Goal: Task Accomplishment & Management: Manage account settings

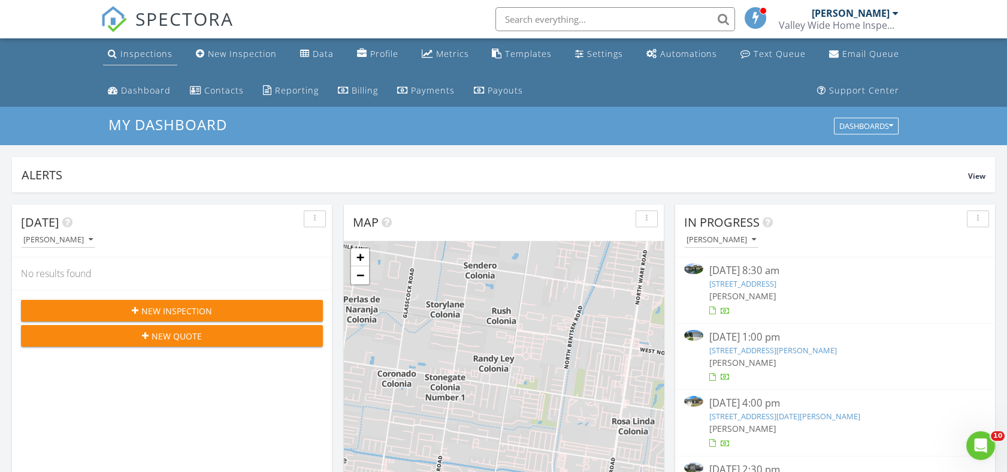
click at [146, 53] on div "Inspections" at bounding box center [146, 53] width 52 height 11
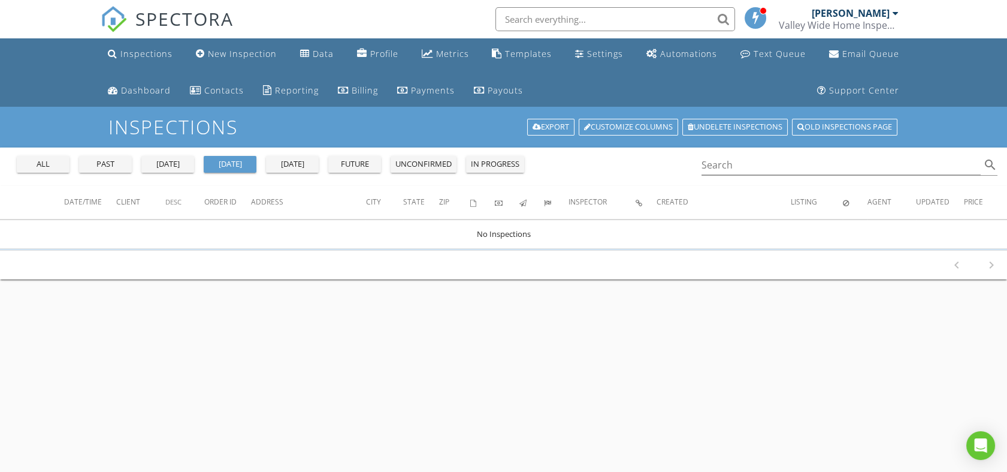
click at [182, 162] on div "yesterday" at bounding box center [167, 164] width 43 height 12
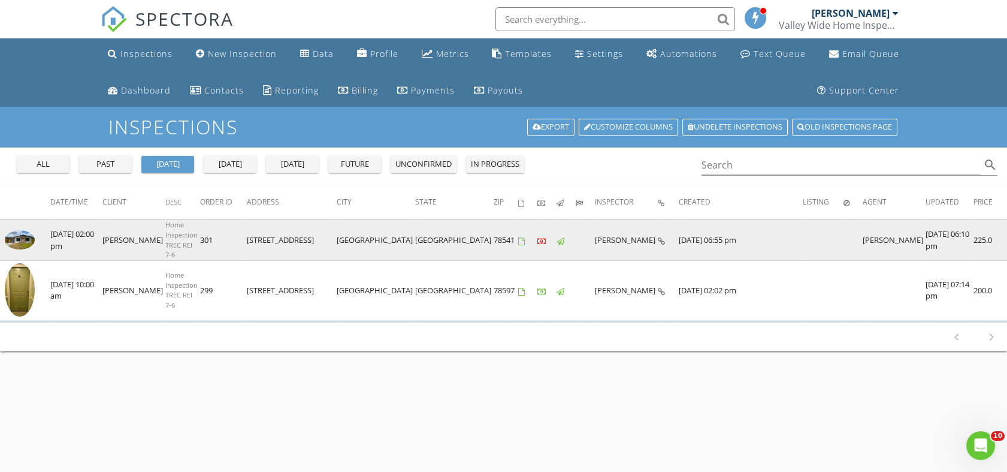
click at [32, 241] on link at bounding box center [20, 246] width 30 height 11
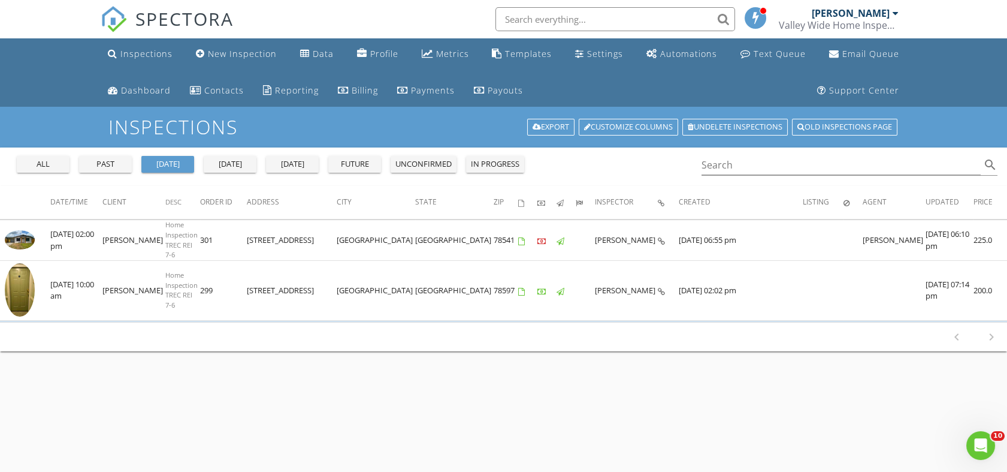
click at [157, 20] on span "SPECTORA" at bounding box center [184, 18] width 98 height 25
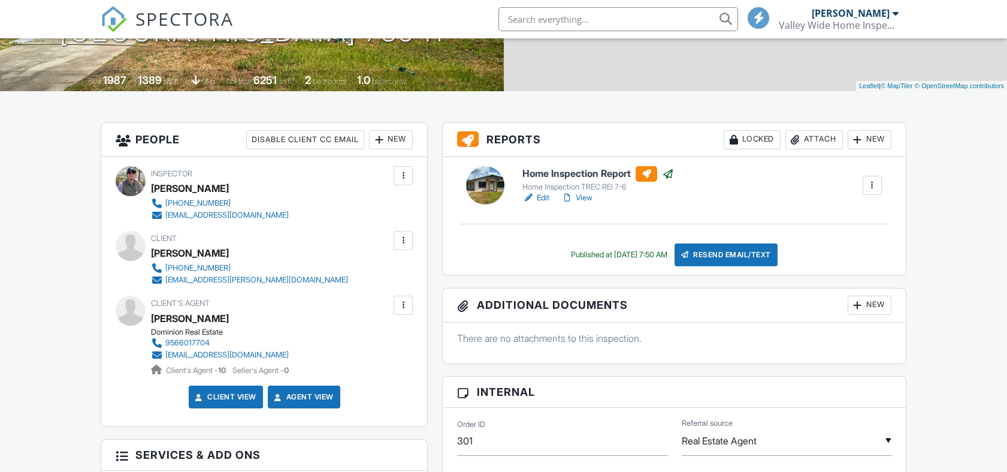
click at [872, 189] on div at bounding box center [872, 185] width 12 height 12
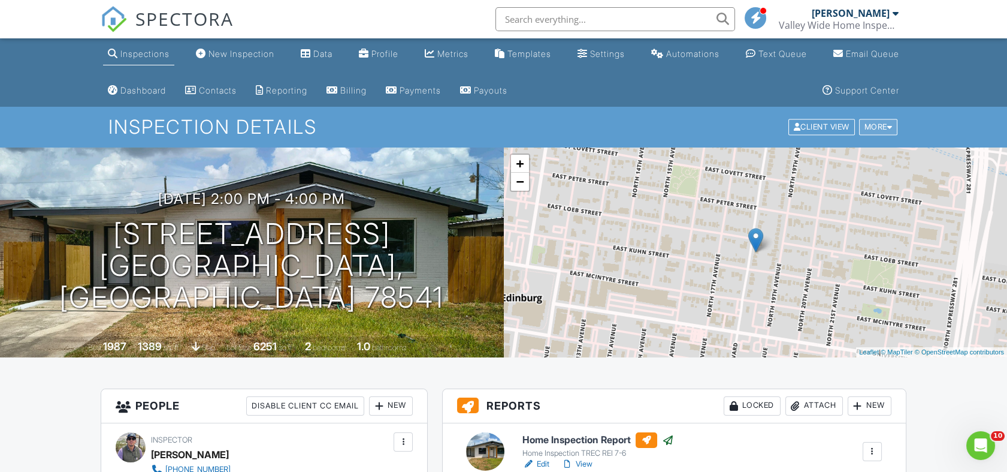
click at [888, 125] on div at bounding box center [889, 127] width 5 height 8
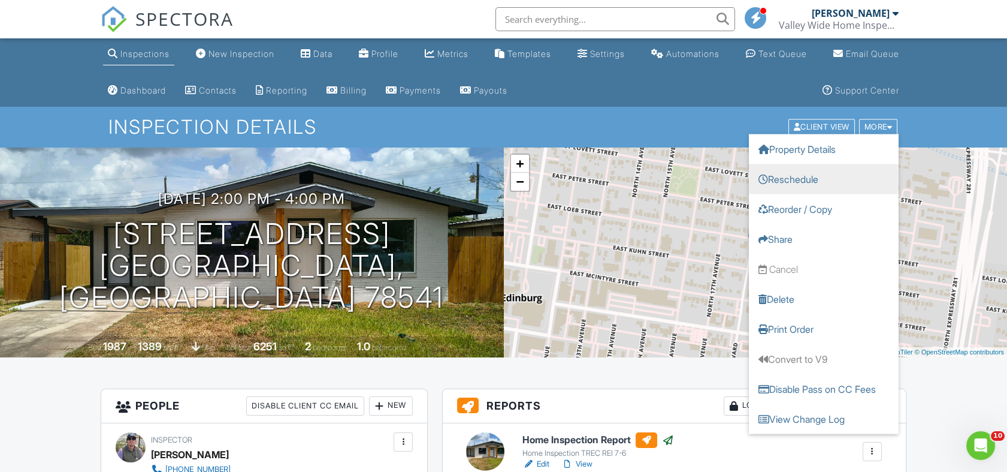
click at [813, 177] on link "Reschedule" at bounding box center [824, 179] width 150 height 30
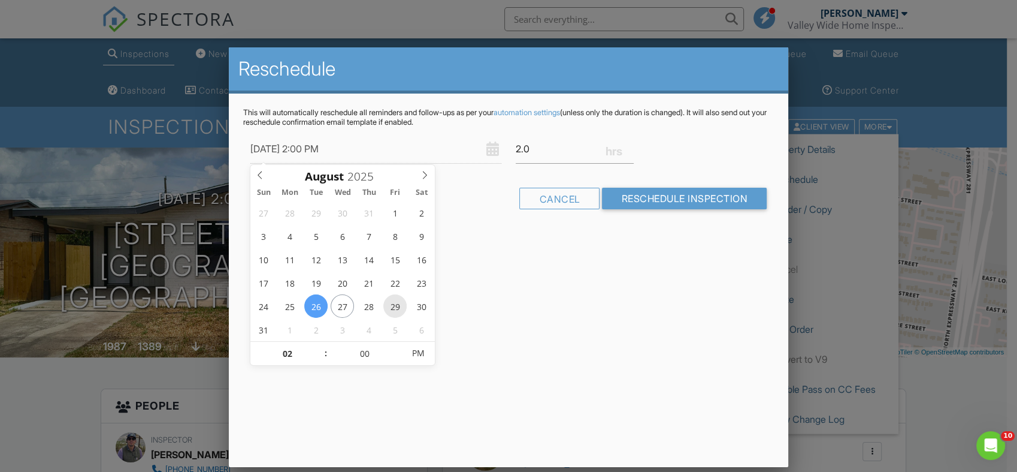
type input "08/29/2025 2:00 PM"
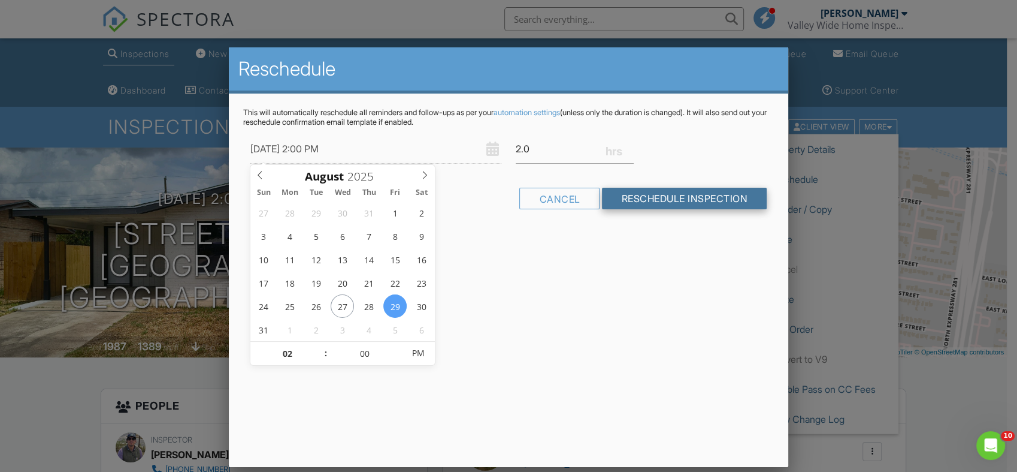
click at [663, 208] on input "Reschedule Inspection" at bounding box center [684, 199] width 165 height 22
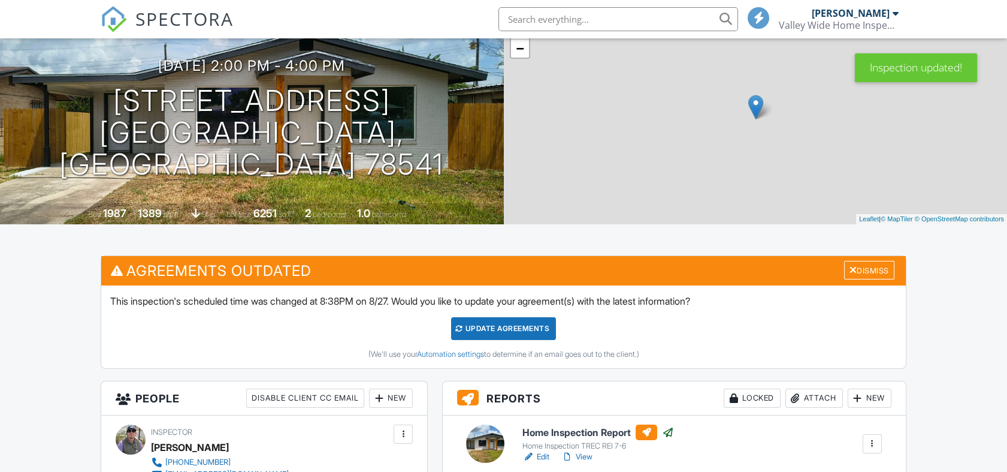
scroll to position [158, 0]
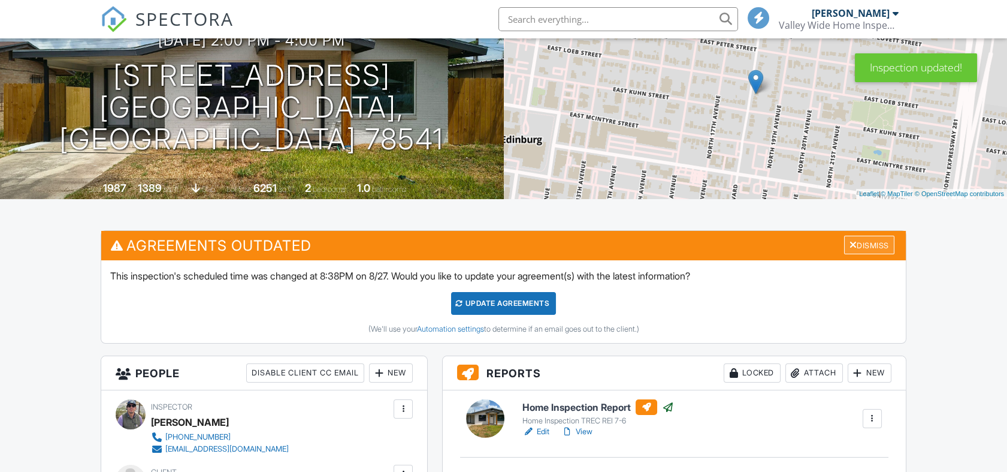
click at [872, 235] on div "Dismiss" at bounding box center [869, 244] width 50 height 19
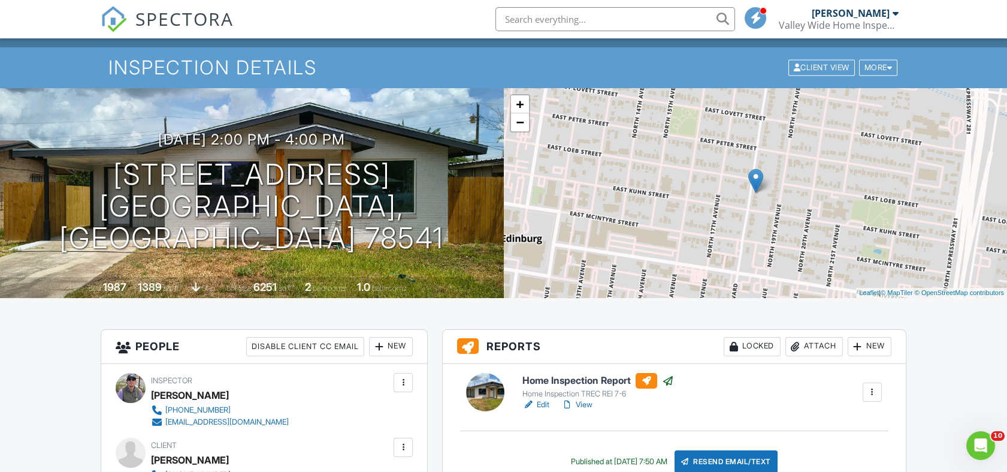
scroll to position [0, 0]
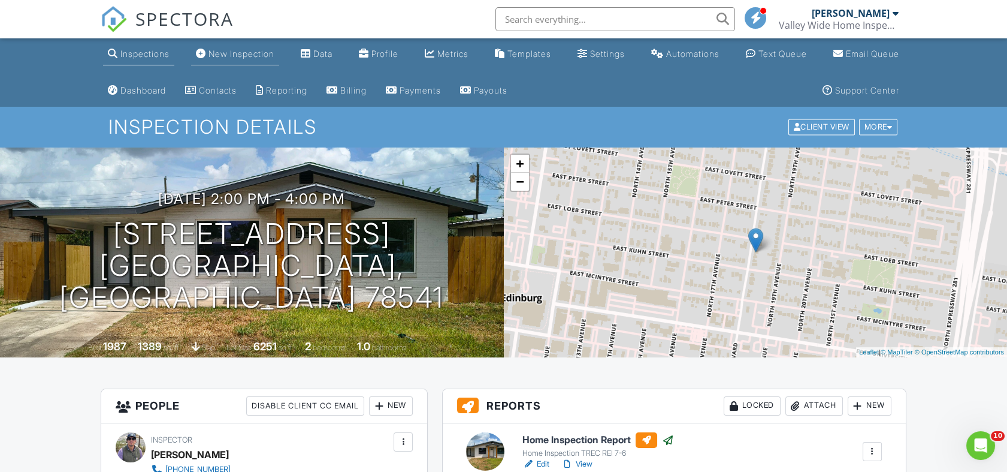
click at [197, 59] on link "New Inspection" at bounding box center [235, 54] width 88 height 22
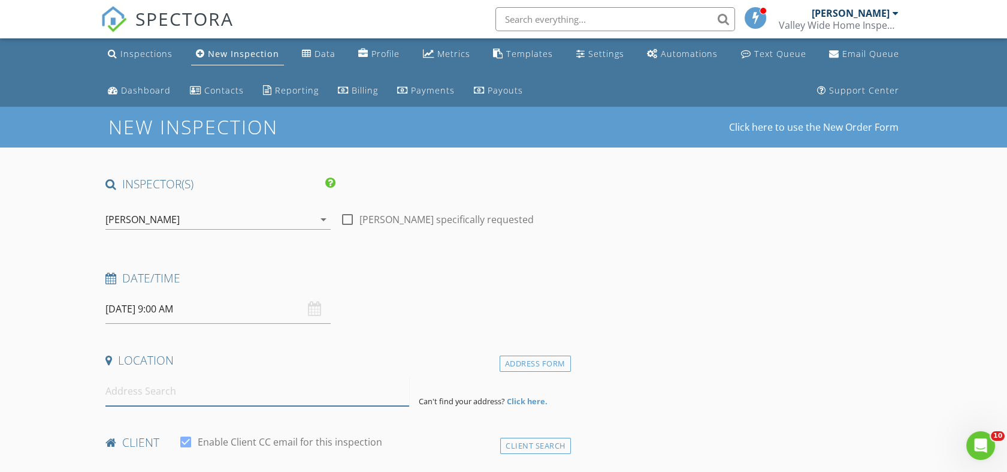
click at [189, 401] on input at bounding box center [257, 390] width 304 height 29
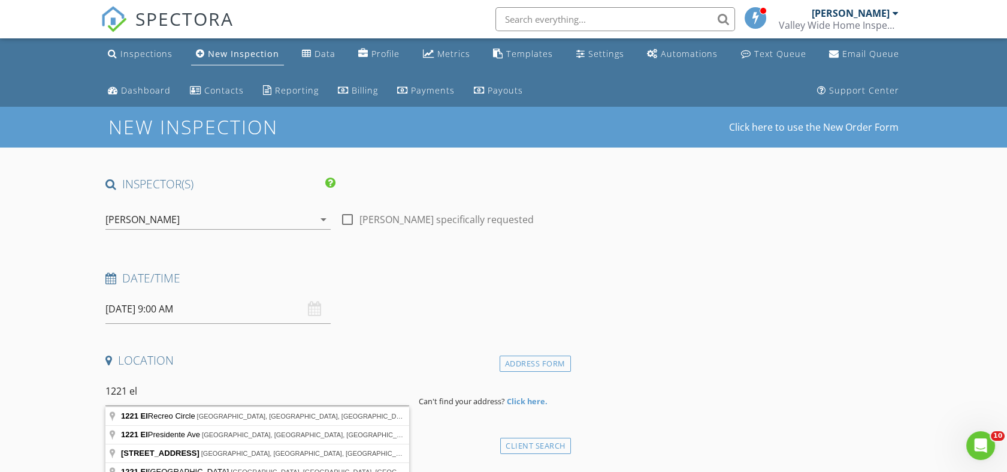
type input "[STREET_ADDRESS]"
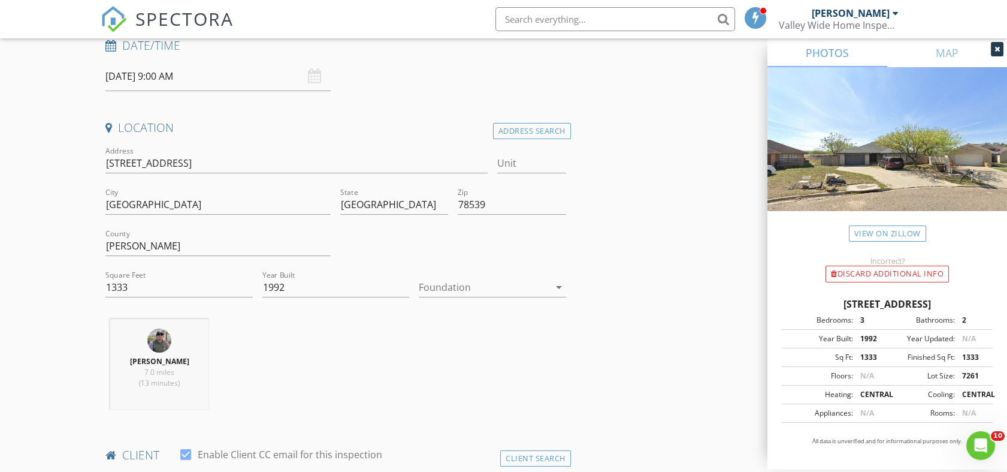
scroll to position [266, 0]
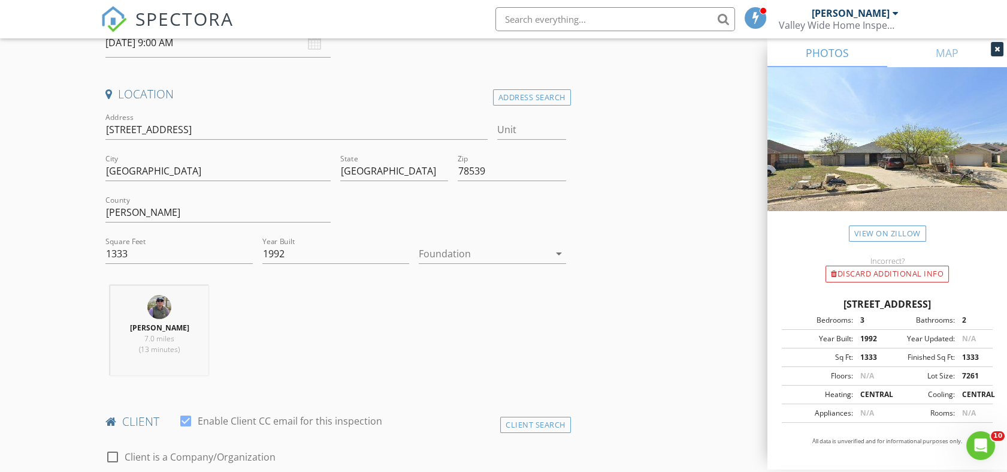
click at [475, 258] on div at bounding box center [484, 253] width 130 height 19
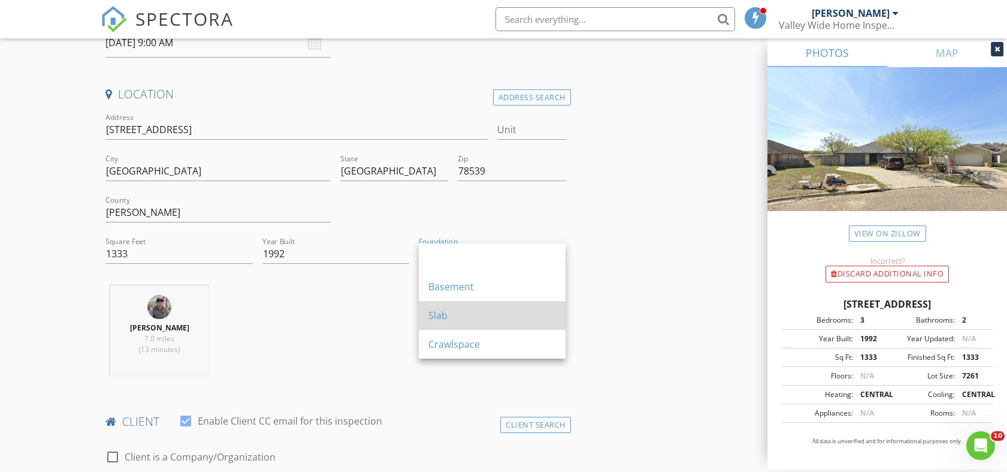
click at [463, 316] on div "Slab" at bounding box center [492, 315] width 128 height 14
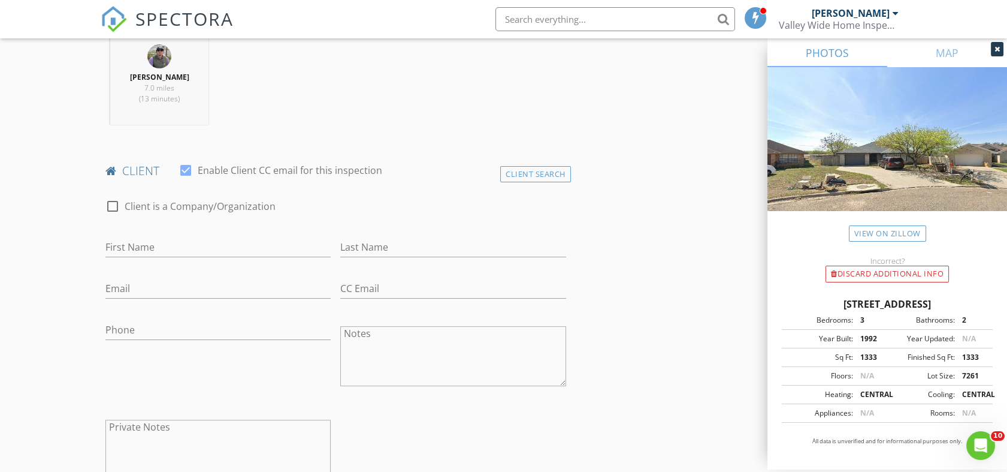
scroll to position [532, 0]
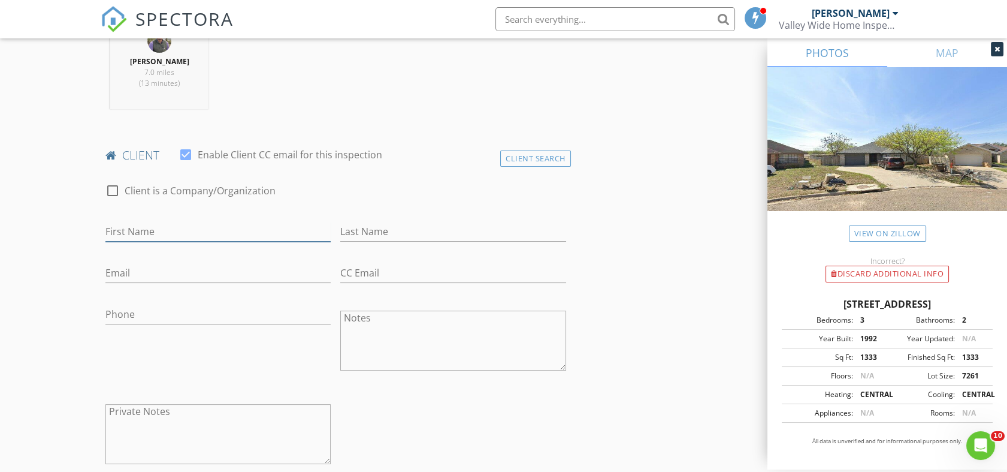
click at [201, 229] on input "First Name" at bounding box center [217, 232] width 225 height 20
type input "Cesar"
click at [388, 235] on input "Last Name" at bounding box center [452, 232] width 225 height 20
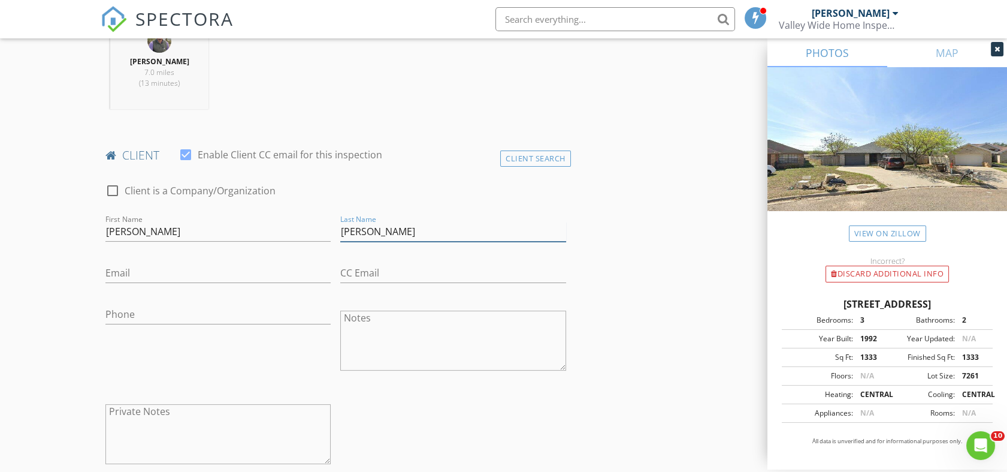
type input "Garcia"
click at [249, 269] on input "Email" at bounding box center [217, 273] width 225 height 20
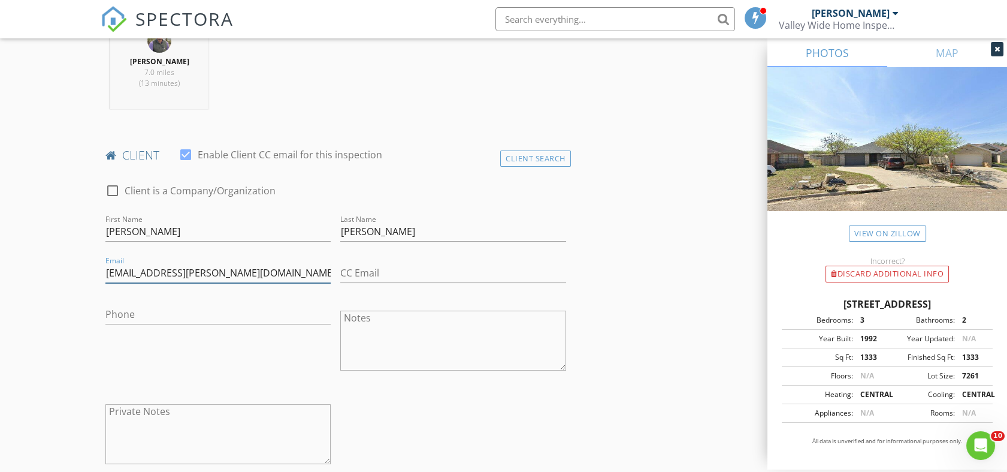
type input "cesaredward.garcia@yahoo.com"
click at [209, 317] on input "Phone" at bounding box center [217, 314] width 225 height 20
type input "956-878-5358"
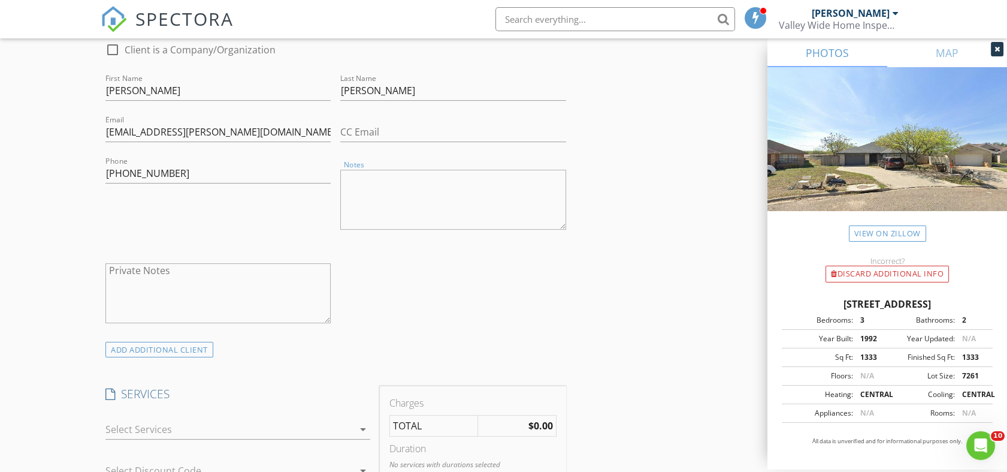
scroll to position [732, 0]
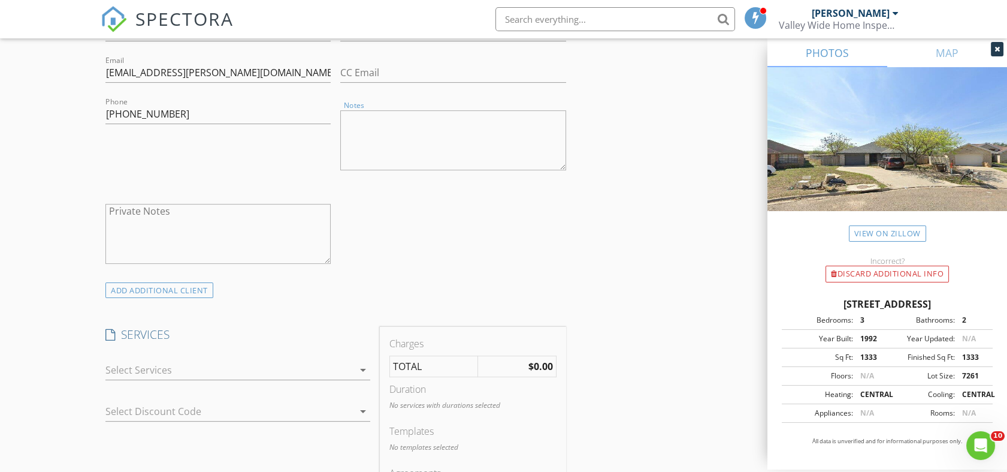
click at [296, 351] on div "check_box_outline_blank WDI Inspection (Package) Wood Destroying Insect Inspect…" at bounding box center [238, 371] width 274 height 41
click at [282, 360] on div at bounding box center [229, 369] width 248 height 19
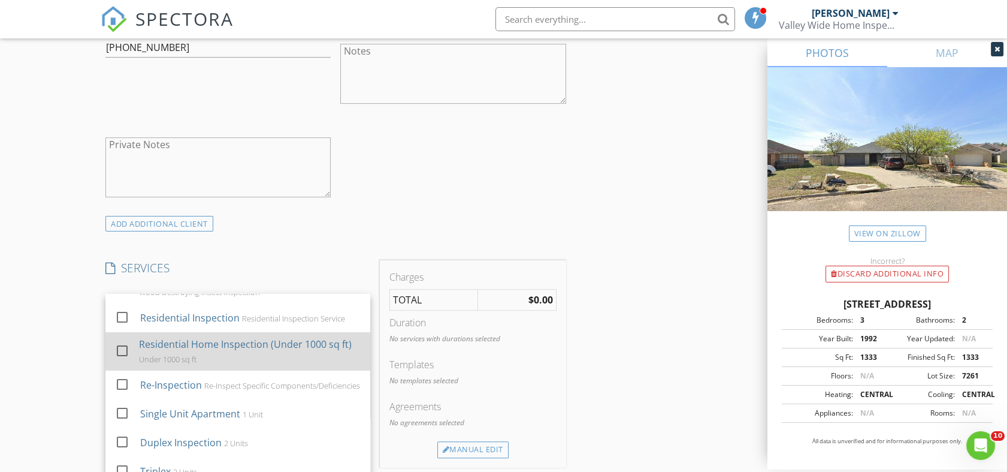
scroll to position [0, 0]
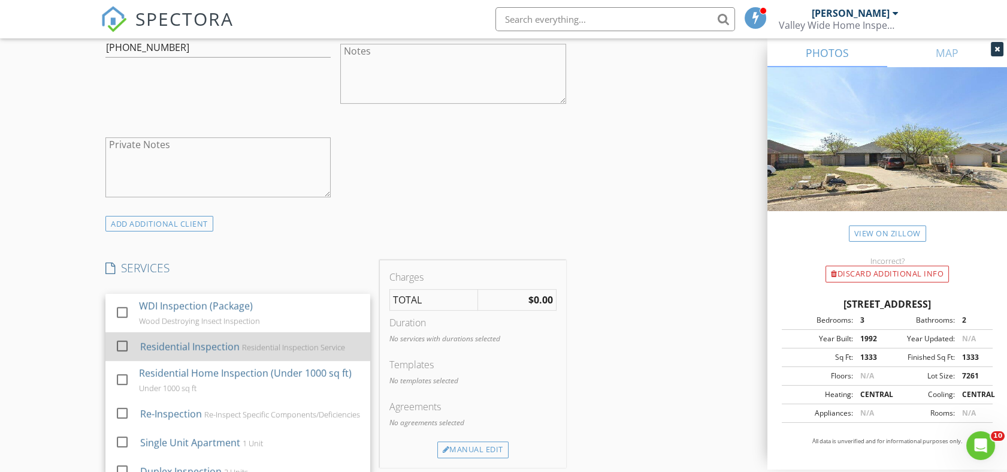
click at [116, 351] on div at bounding box center [122, 346] width 20 height 20
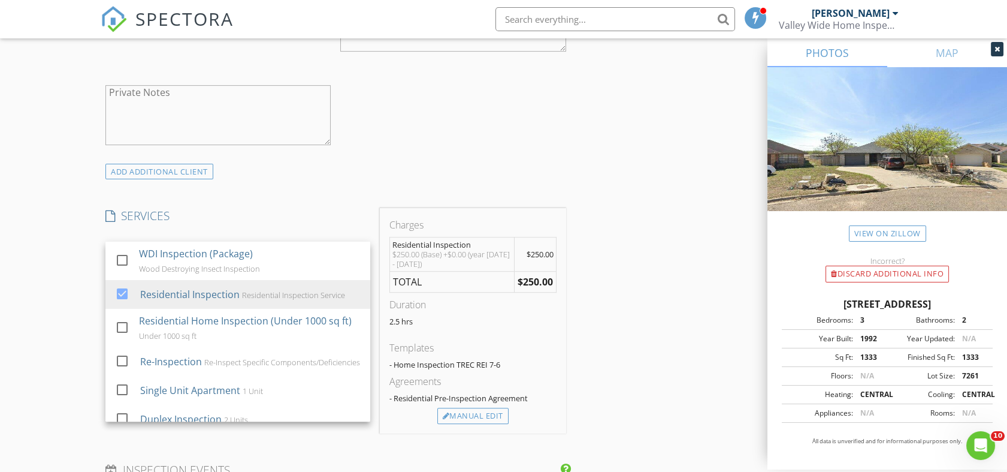
scroll to position [865, 0]
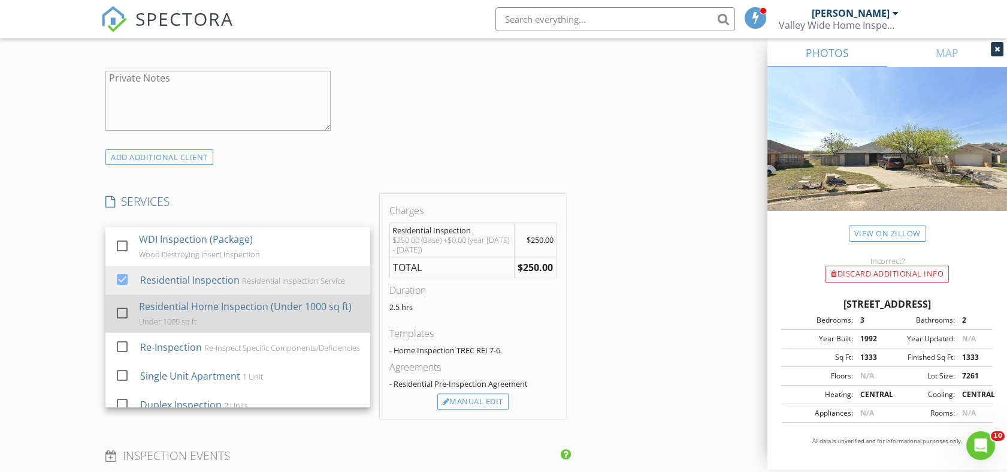
click at [120, 316] on div at bounding box center [122, 313] width 20 height 20
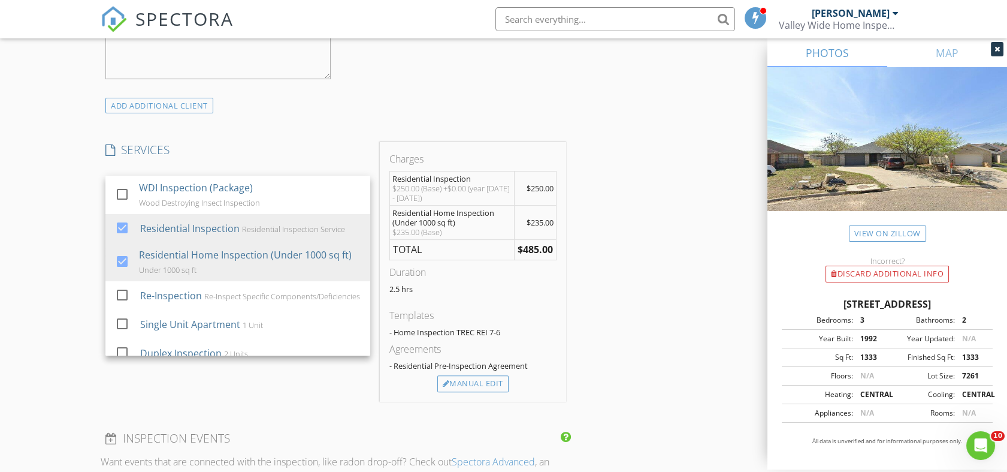
scroll to position [998, 0]
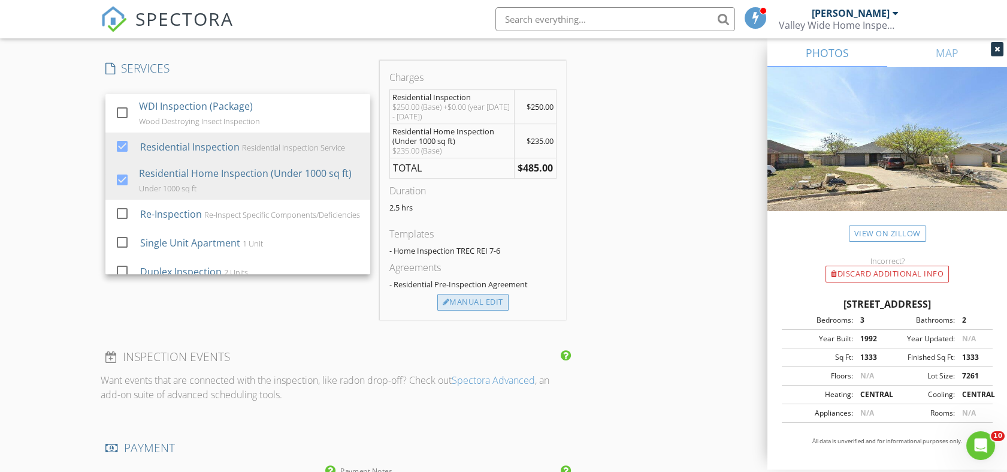
click at [494, 300] on div "Manual Edit" at bounding box center [472, 302] width 71 height 17
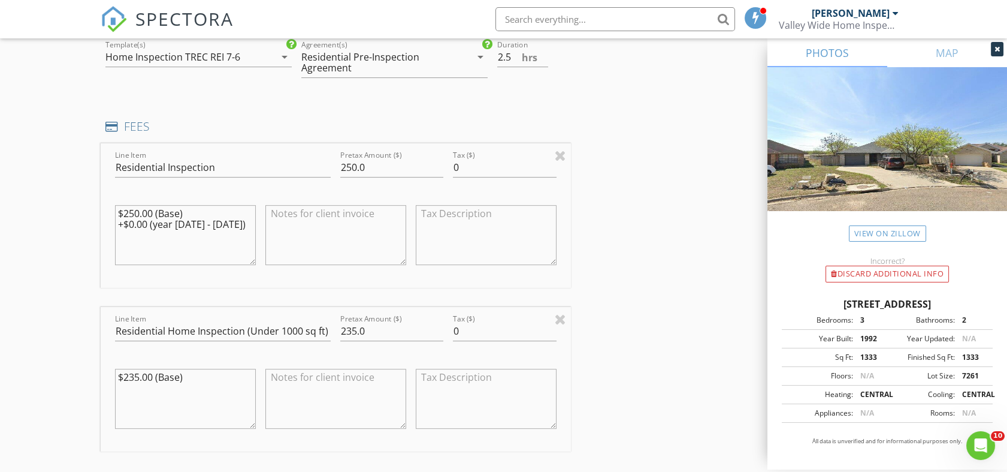
scroll to position [1131, 0]
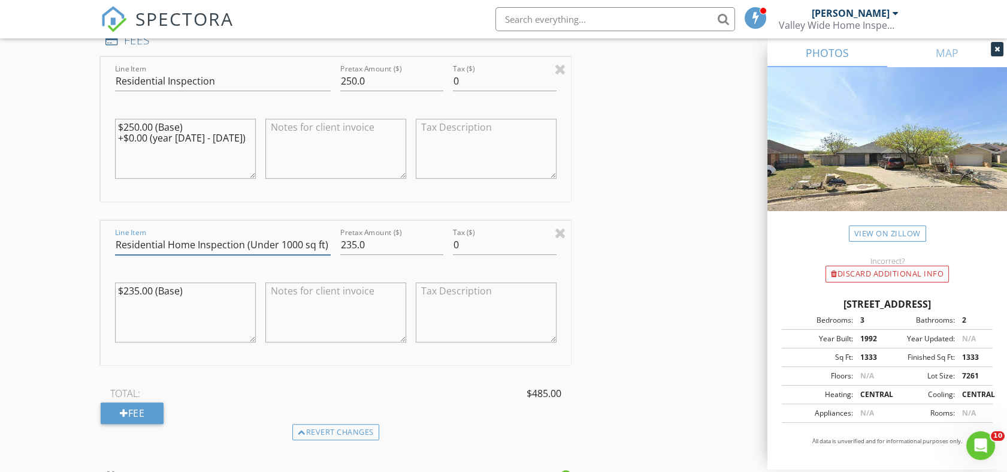
drag, startPoint x: 321, startPoint y: 241, endPoint x: 244, endPoint y: 241, distance: 76.1
click at [244, 241] on input "Residential Home Inspection (Under 1000 sq ft)" at bounding box center [223, 245] width 216 height 20
type input "Residential Home Inspection"
click at [351, 240] on input "235.0" at bounding box center [391, 245] width 103 height 20
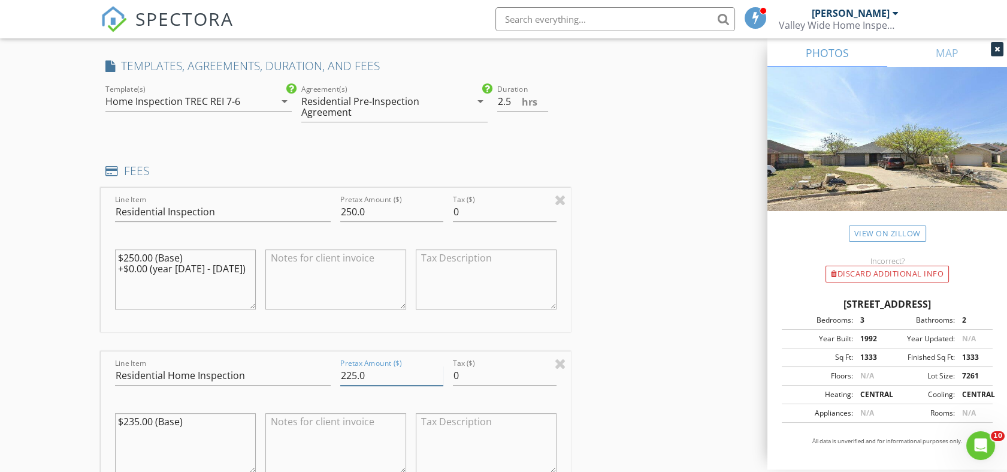
scroll to position [998, 0]
type input "225.0"
click at [357, 213] on input "250.0" at bounding box center [391, 214] width 103 height 20
click at [361, 213] on input "250.0" at bounding box center [391, 214] width 103 height 20
drag, startPoint x: 369, startPoint y: 212, endPoint x: 350, endPoint y: 210, distance: 18.7
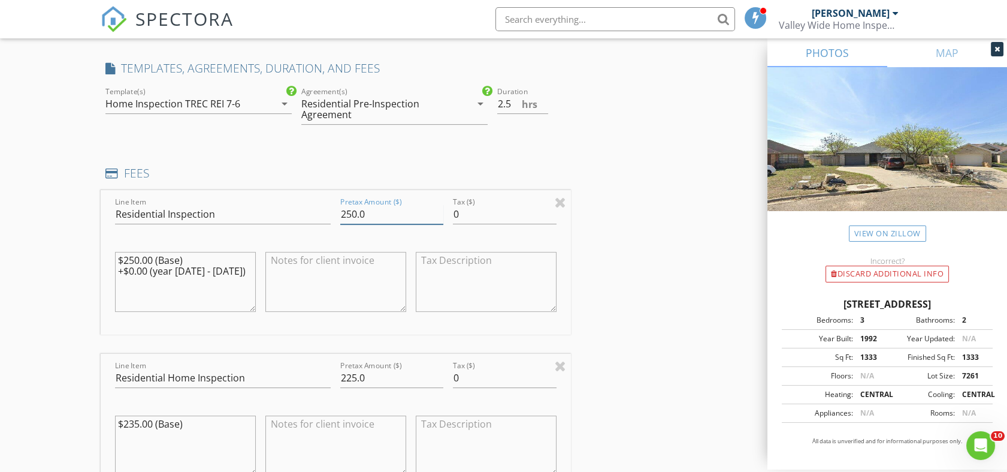
click at [350, 210] on input "250.0" at bounding box center [391, 214] width 103 height 20
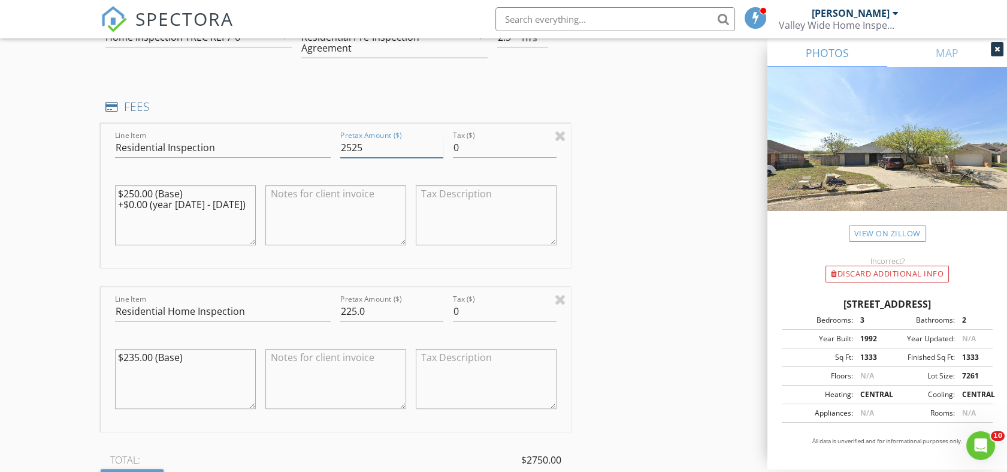
type input "250.0"
click at [202, 201] on textarea "$250.00 (Base) +$0.00 (year 1980 - 1999)" at bounding box center [185, 215] width 141 height 60
drag, startPoint x: 243, startPoint y: 207, endPoint x: 101, endPoint y: 204, distance: 141.4
click at [101, 204] on div "Line Item Residential Inspection Pretax Amount ($) 250.0 Tax ($) 0 $250.00 (Bas…" at bounding box center [336, 195] width 470 height 144
type textarea "$250.00 (Base)"
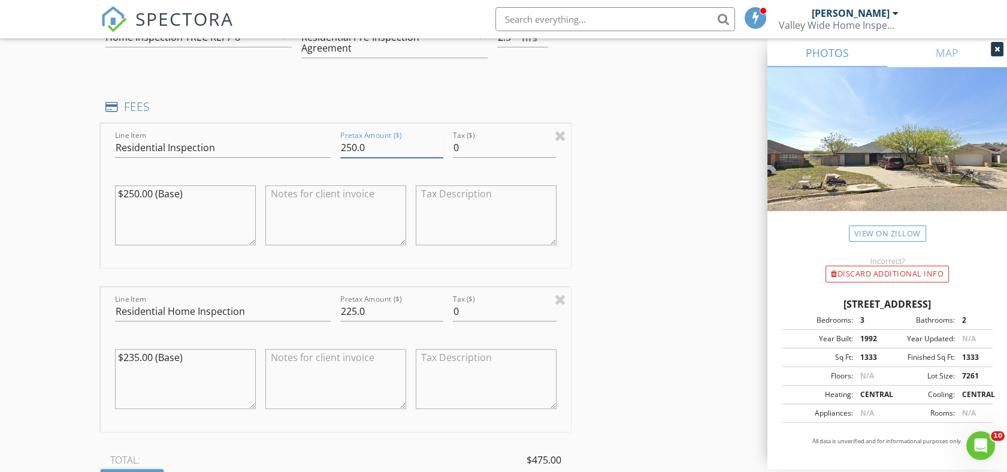
drag, startPoint x: 388, startPoint y: 149, endPoint x: 334, endPoint y: 144, distance: 53.5
click at [334, 144] on div "Line Item Residential Inspection Pretax Amount ($) 250.0 Tax ($) 0 $250.00 (Bas…" at bounding box center [336, 195] width 470 height 144
type input "200.00"
click at [382, 312] on input "225.0" at bounding box center [391, 311] width 103 height 20
type input "225.00"
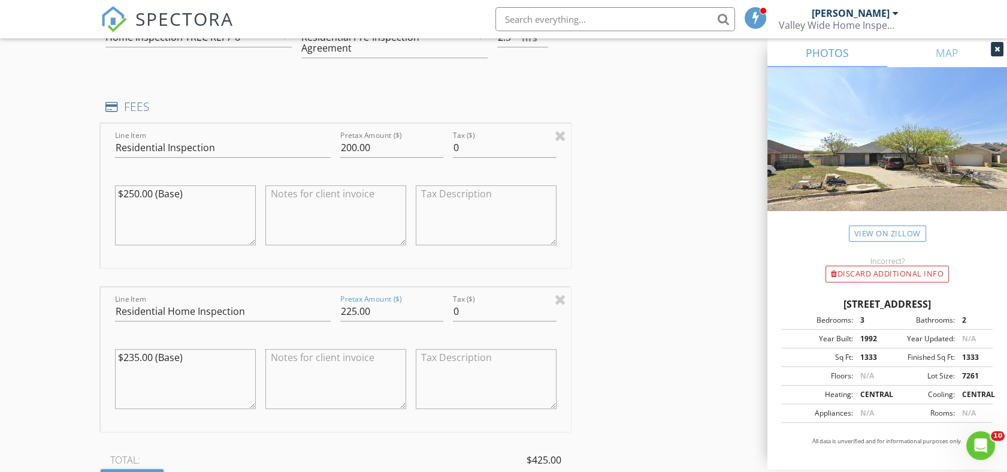
click at [675, 343] on div "INSPECTOR(S) check_box Jorge Torres PRIMARY Jorge Torres arrow_drop_down check_…" at bounding box center [504, 246] width 806 height 2270
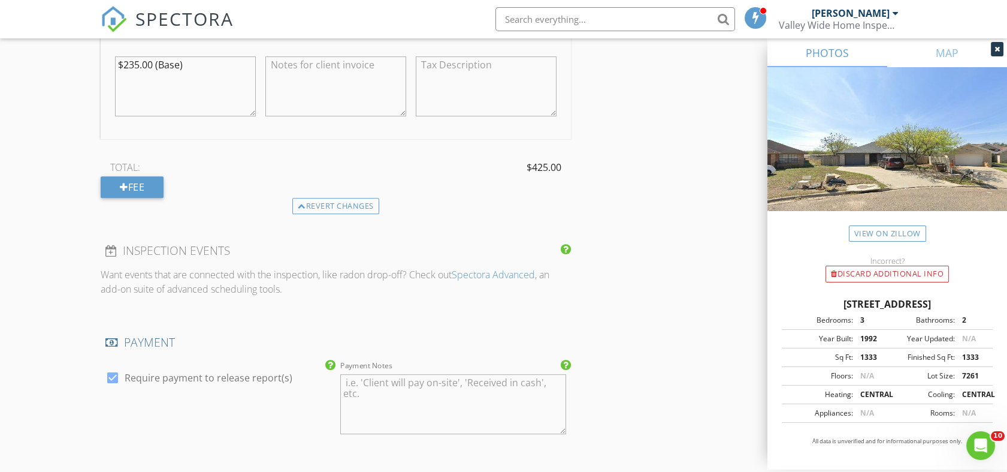
scroll to position [1398, 0]
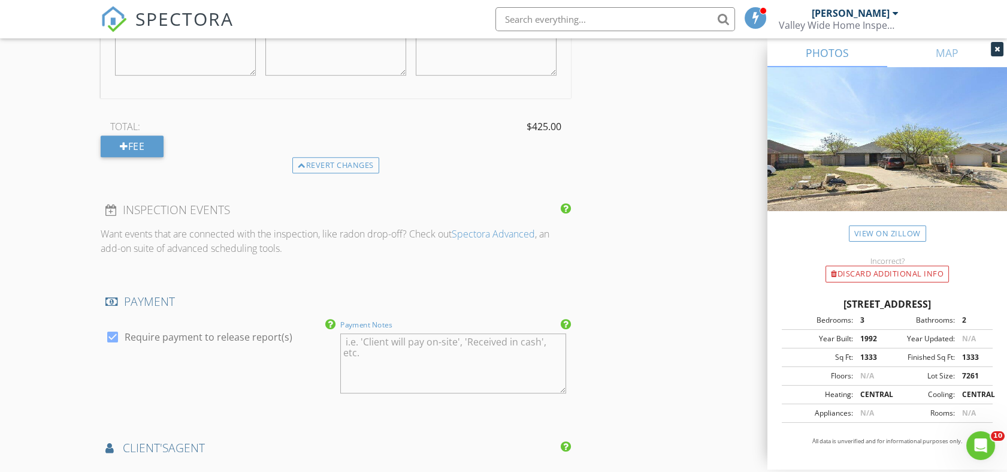
click at [427, 360] on textarea "Payment Notes" at bounding box center [452, 363] width 225 height 60
paste textarea "Zelle: 956-279-1601 (Valley Wide Property Inspections PLLC) Cash App: $mrinspec…"
click at [423, 349] on textarea "Zelle: 956-279-1601 (Valley Wide Property Inspections PLLC) Cash App: $mrinspec…" at bounding box center [452, 363] width 225 height 60
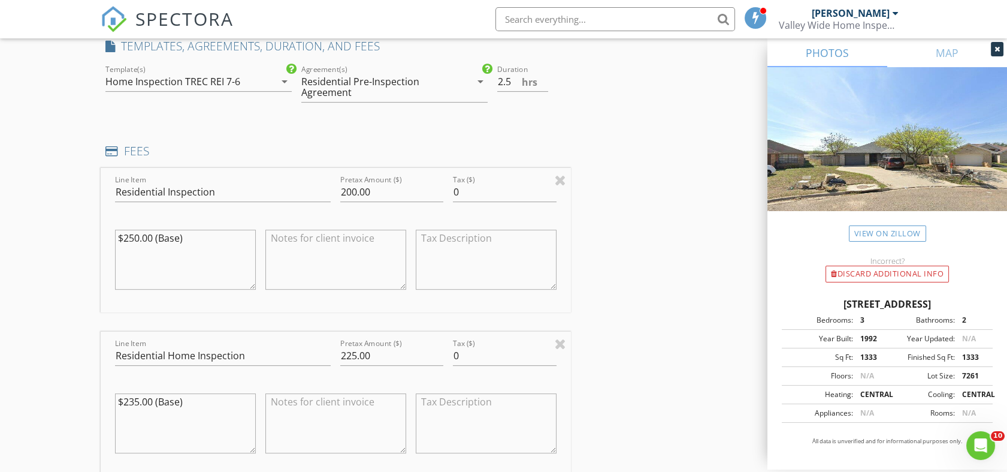
scroll to position [998, 0]
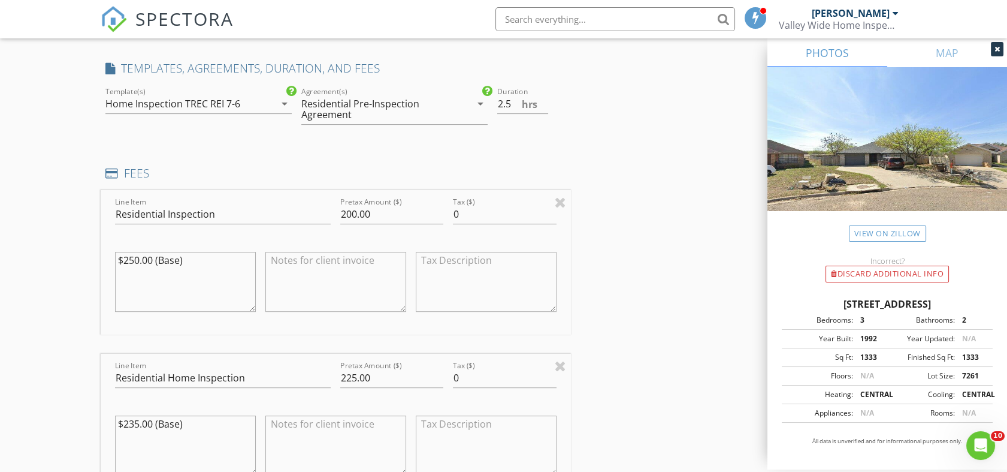
type textarea "Zelle: 956-279-1601 (Valley Wide Property Inspections PLLC) Cash App: $mrinspec…"
click at [684, 295] on div "INSPECTOR(S) check_box Jorge Torres PRIMARY Jorge Torres arrow_drop_down check_…" at bounding box center [504, 313] width 806 height 2270
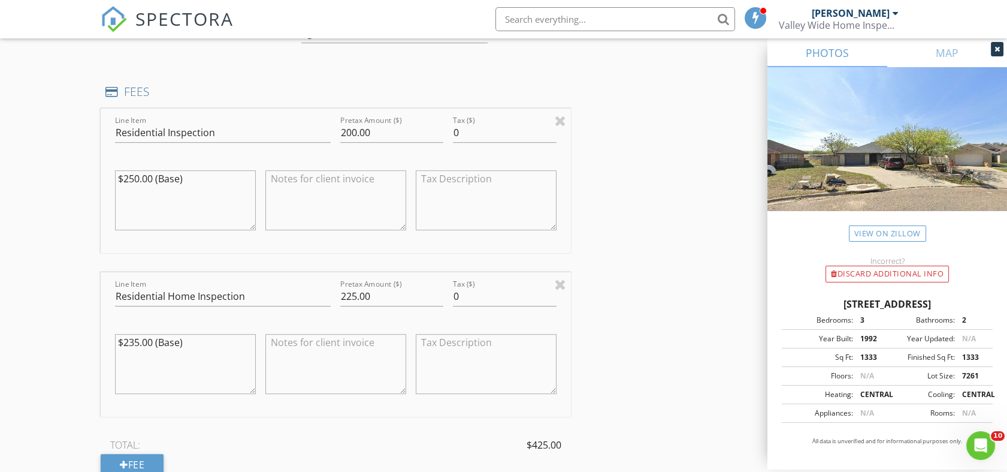
scroll to position [1131, 0]
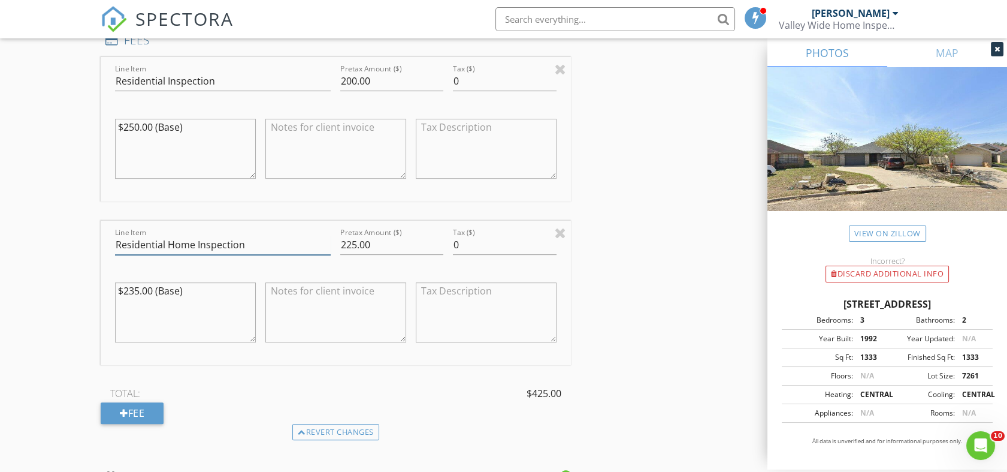
click at [285, 248] on input "Residential Home Inspection" at bounding box center [223, 245] width 216 height 20
type input "Residential Home Inspection 1000-1300 sq ft"
click at [653, 268] on div "INSPECTOR(S) check_box Jorge Torres PRIMARY Jorge Torres arrow_drop_down check_…" at bounding box center [504, 180] width 806 height 2270
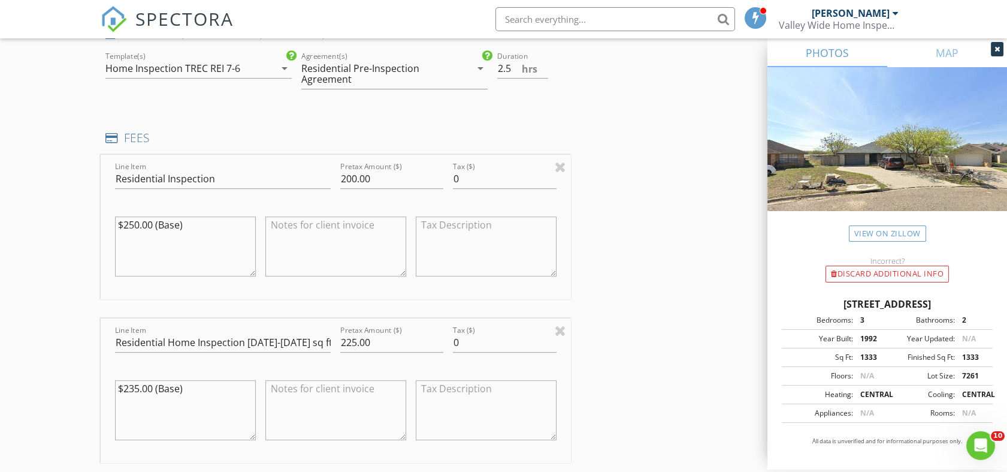
scroll to position [1065, 0]
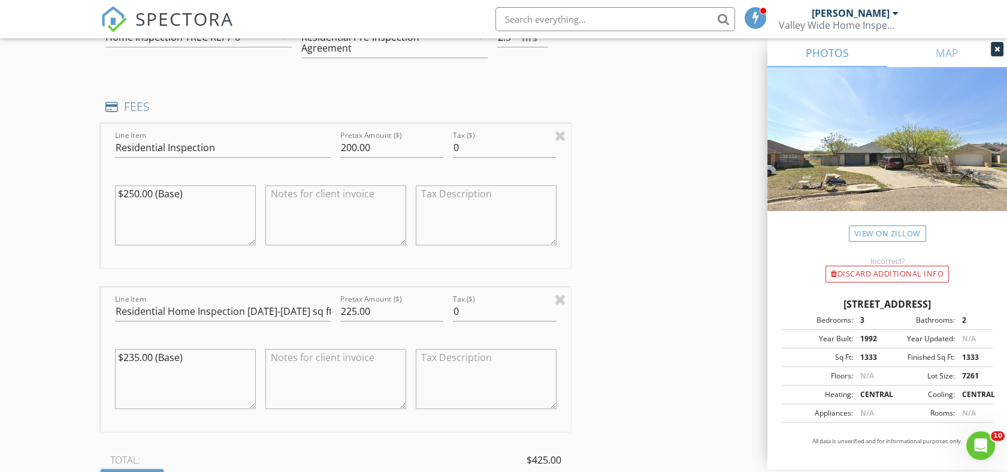
click at [172, 219] on textarea "$250.00 (Base)" at bounding box center [185, 215] width 141 height 60
click at [174, 379] on textarea "$235.00 (Base)" at bounding box center [185, 379] width 141 height 60
click at [209, 364] on textarea "$235.00 (Base) Previous Inspection N Veterans" at bounding box center [185, 379] width 141 height 60
type textarea "$235.00 (Base) Previous Inspection 314 N Veterans"
click at [649, 306] on div "INSPECTOR(S) check_box Jorge Torres PRIMARY Jorge Torres arrow_drop_down check_…" at bounding box center [504, 246] width 806 height 2270
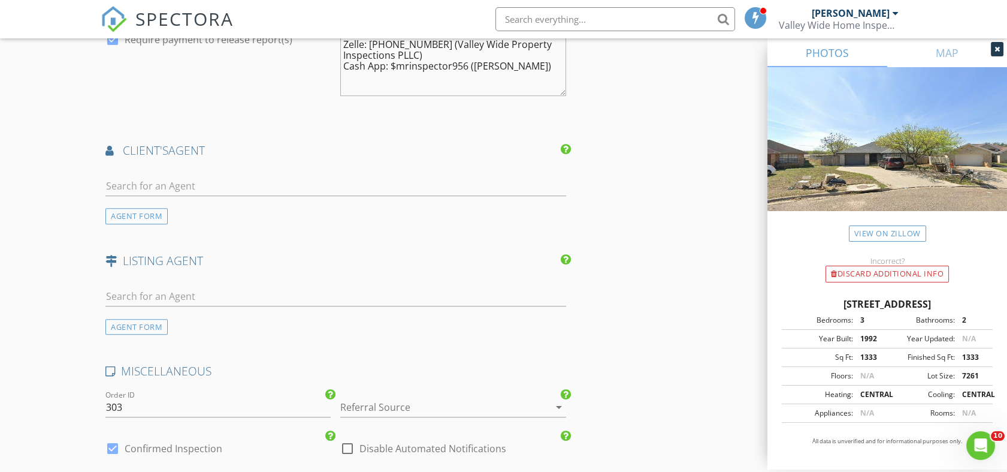
scroll to position [1798, 0]
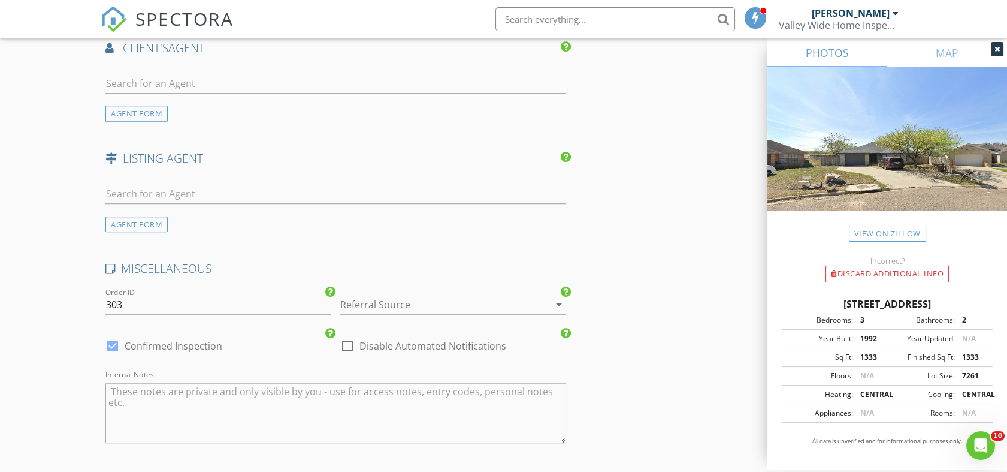
click at [223, 71] on div at bounding box center [335, 86] width 460 height 39
click at [226, 85] on input "text" at bounding box center [335, 84] width 460 height 20
type input "myr"
click at [202, 113] on div "Dominion Real Estate" at bounding box center [177, 117] width 74 height 10
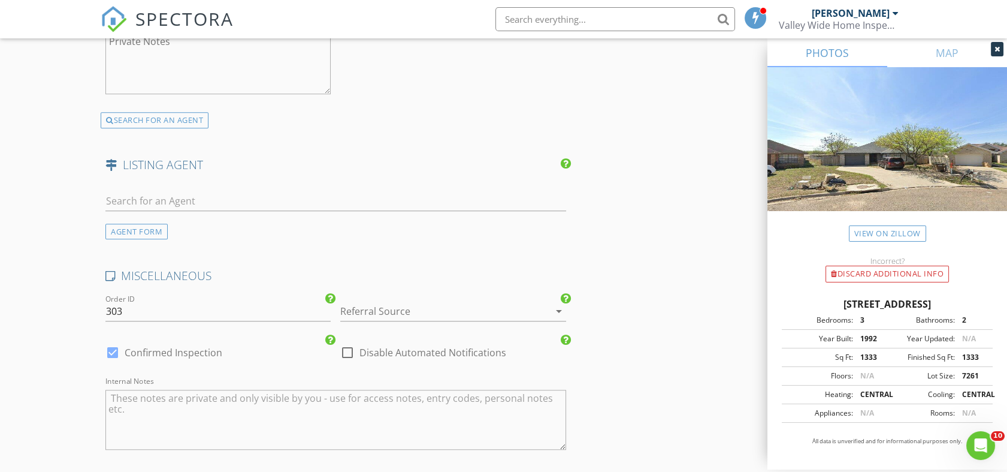
scroll to position [2130, 0]
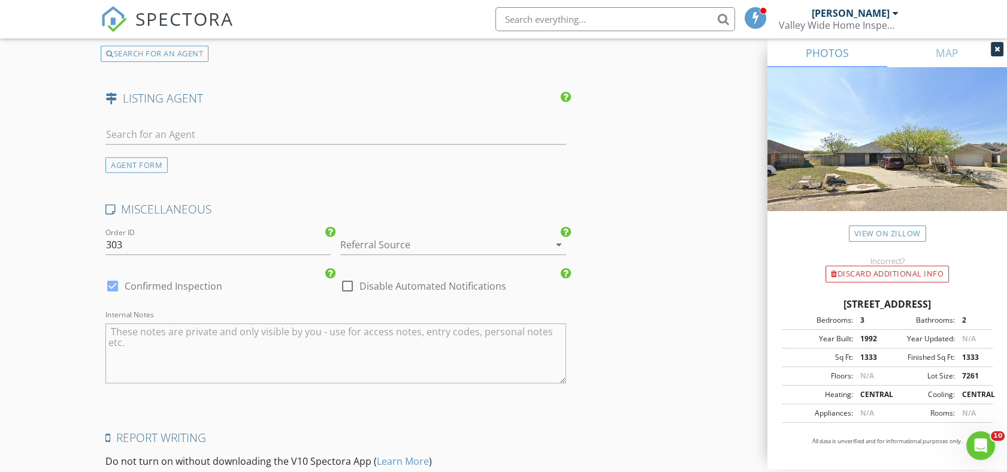
click at [476, 239] on div at bounding box center [436, 244] width 192 height 19
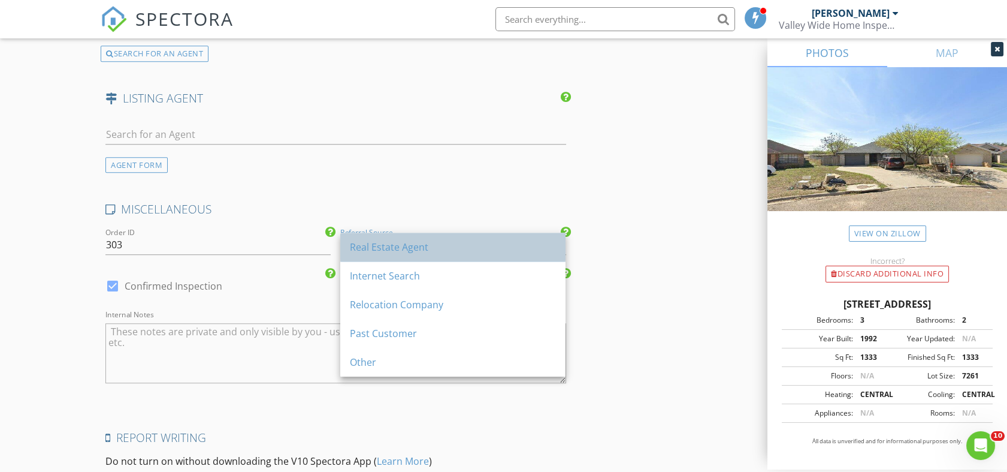
click at [398, 248] on div "Real Estate Agent" at bounding box center [453, 247] width 206 height 14
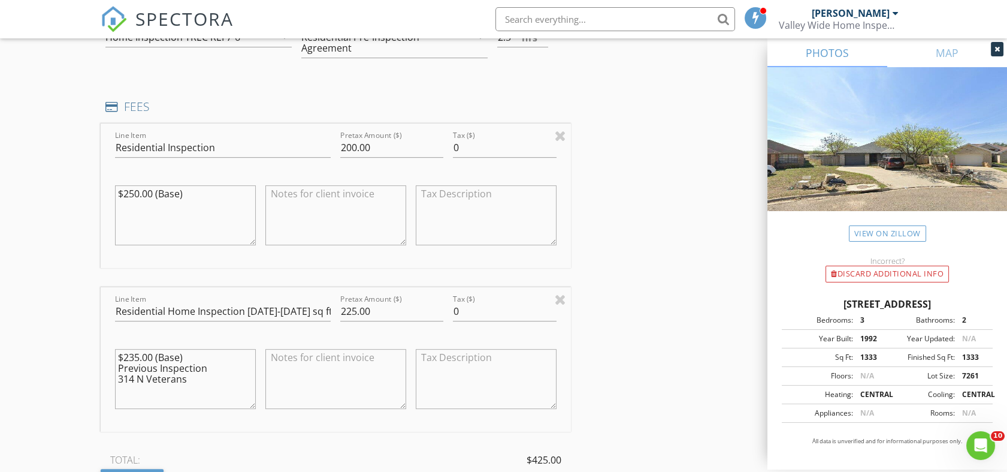
scroll to position [1131, 0]
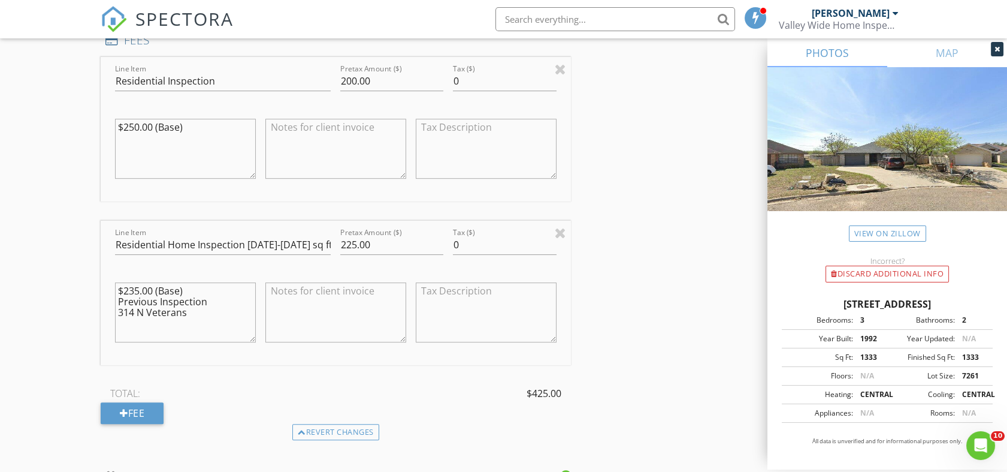
click at [229, 153] on textarea "$250.00 (Base)" at bounding box center [185, 149] width 141 height 60
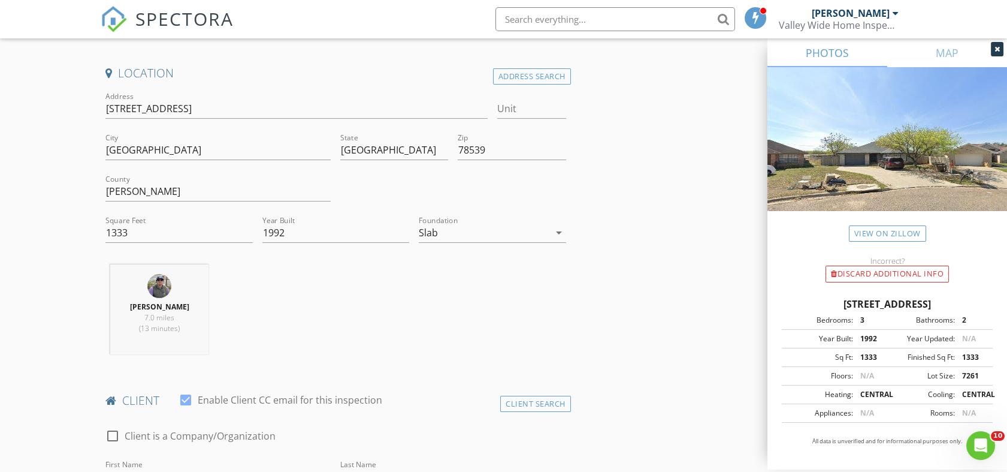
scroll to position [200, 0]
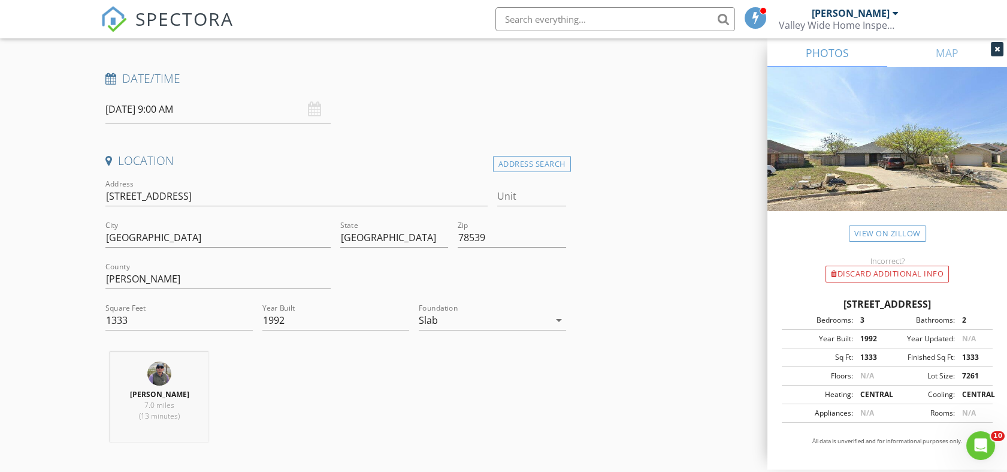
type textarea "$250.00 (Base) 1221 El Recreo Cir"
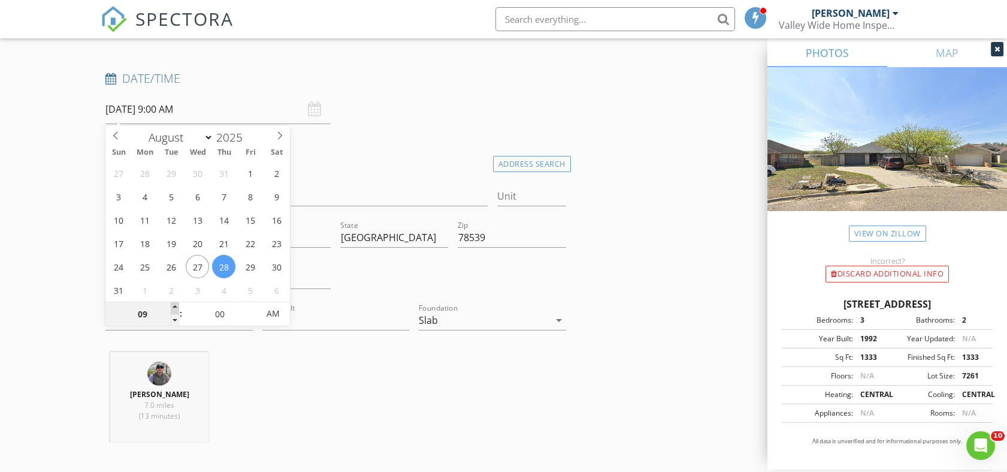
type input "10"
type input "08/28/2025 10:00 AM"
click at [175, 307] on span at bounding box center [175, 308] width 8 height 12
type input "11"
type input "08/28/2025 11:00 AM"
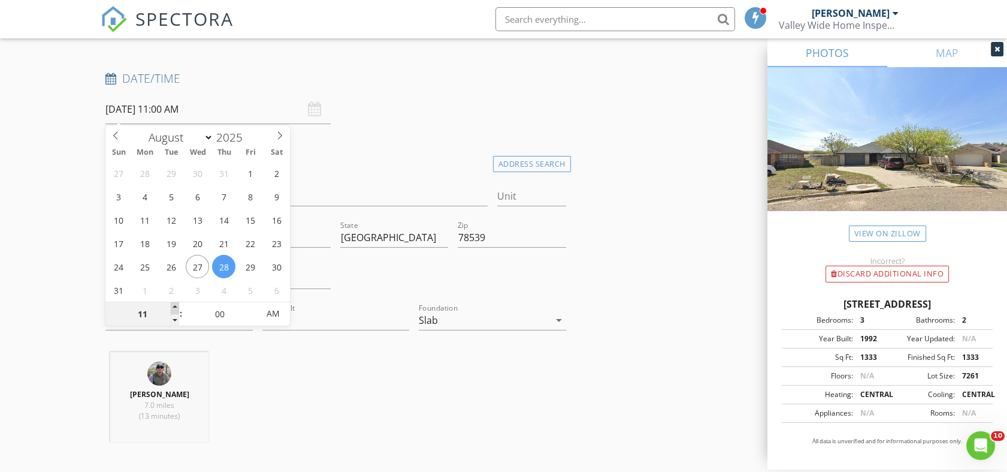
click at [175, 307] on span at bounding box center [175, 308] width 8 height 12
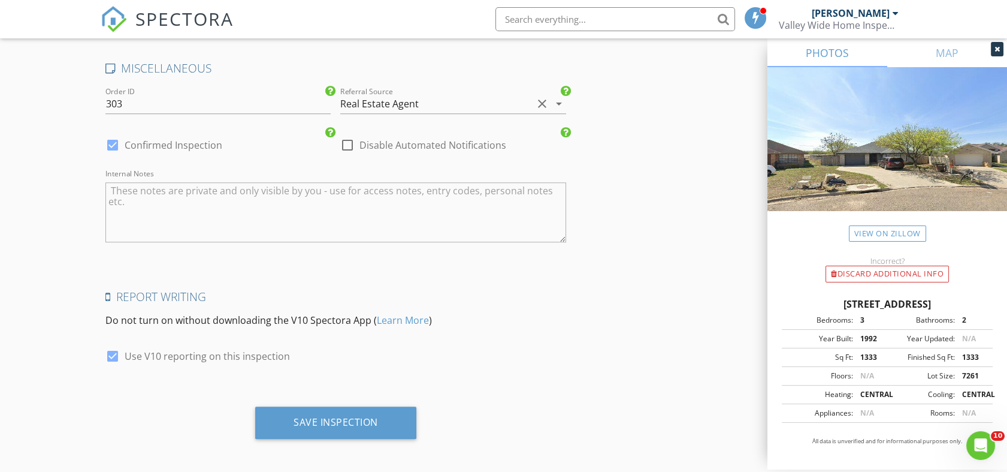
scroll to position [2273, 0]
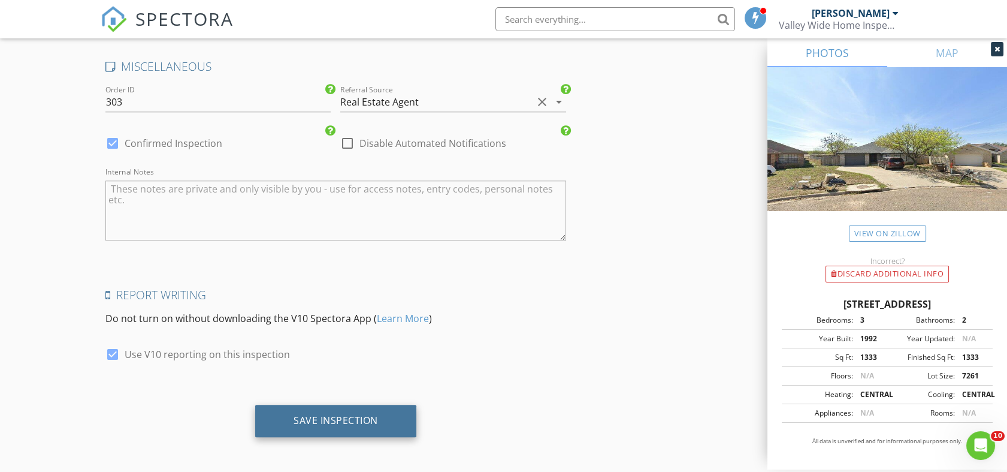
click at [355, 418] on div "Save Inspection" at bounding box center [336, 420] width 84 height 12
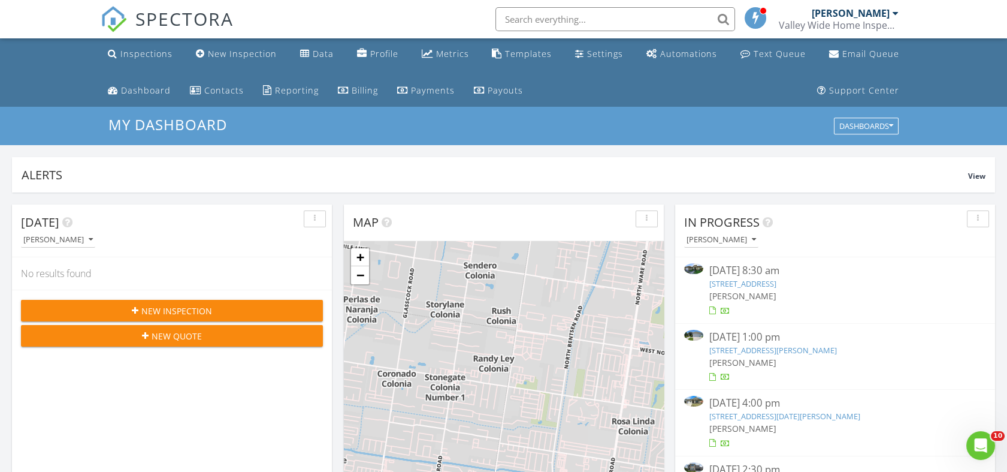
click at [755, 412] on link "910 San Miguel St, San Juan, TX 78589" at bounding box center [784, 415] width 151 height 11
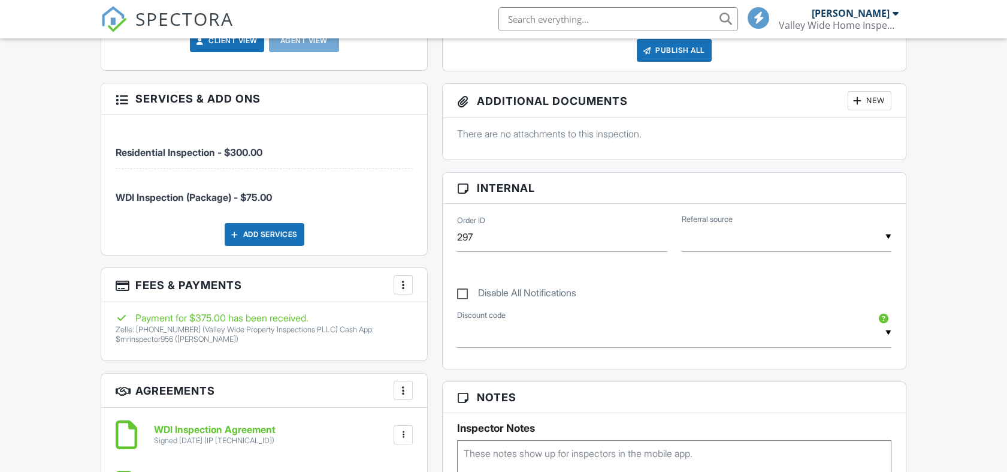
scroll to position [532, 0]
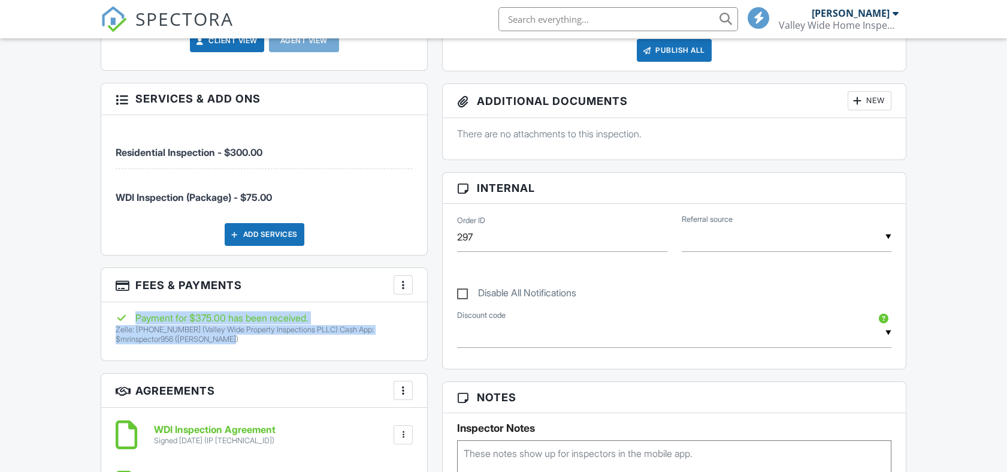
drag, startPoint x: 246, startPoint y: 336, endPoint x: 43, endPoint y: 316, distance: 204.7
click at [43, 316] on div "Inspections New Inspection Data Profile Metrics Templates Settings Automations …" at bounding box center [503, 407] width 1007 height 1803
drag, startPoint x: 43, startPoint y: 316, endPoint x: 189, endPoint y: 345, distance: 149.7
click at [191, 345] on div "Payment for $375.00 has been received. Zelle: [PHONE_NUMBER] (Valley Wide Prope…" at bounding box center [264, 331] width 326 height 58
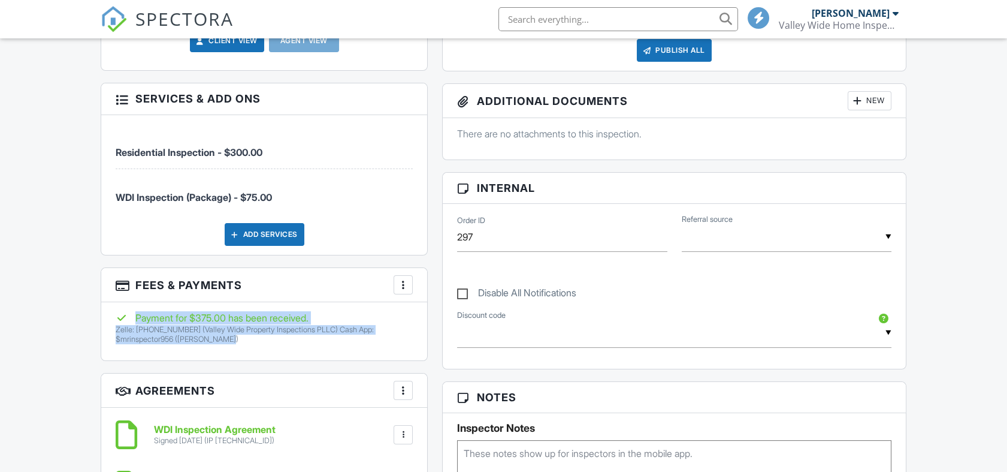
click at [229, 349] on div "Payment for $375.00 has been received. Zelle: 956-279-1601 (Valley Wide Propert…" at bounding box center [264, 331] width 326 height 58
drag, startPoint x: 226, startPoint y: 341, endPoint x: 116, endPoint y: 326, distance: 111.3
click at [116, 326] on div "Payment for $375.00 has been received. Zelle: 956-279-1601 (Valley Wide Propert…" at bounding box center [264, 331] width 326 height 58
copy p "Zelle: 956-279-1601 (Valley Wide Property Inspections PLLC) Cash App: $mrinspec…"
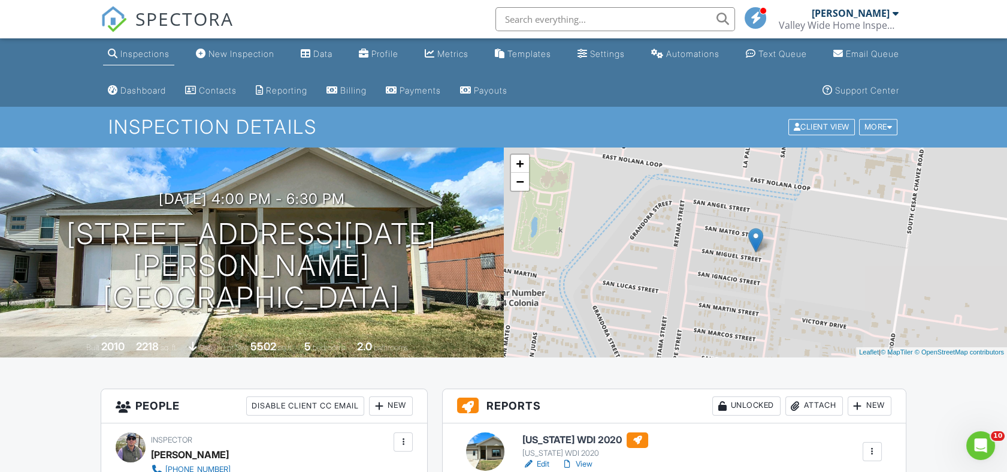
click at [168, 56] on div "Inspections" at bounding box center [144, 54] width 49 height 10
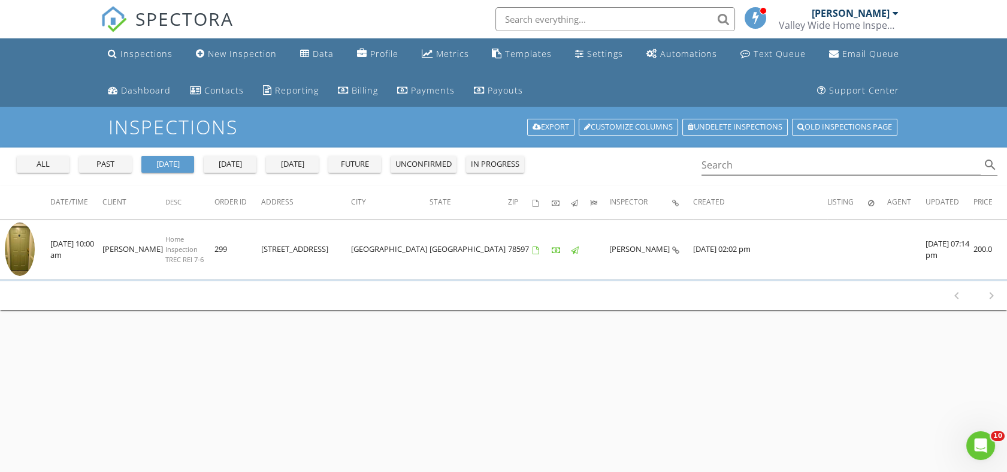
click at [122, 157] on button "past" at bounding box center [105, 164] width 53 height 17
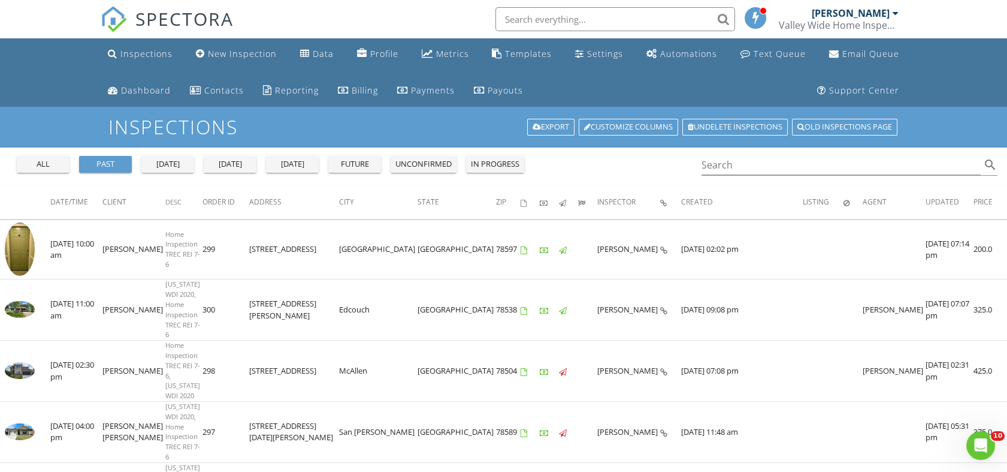
click at [357, 168] on div "future" at bounding box center [354, 164] width 43 height 12
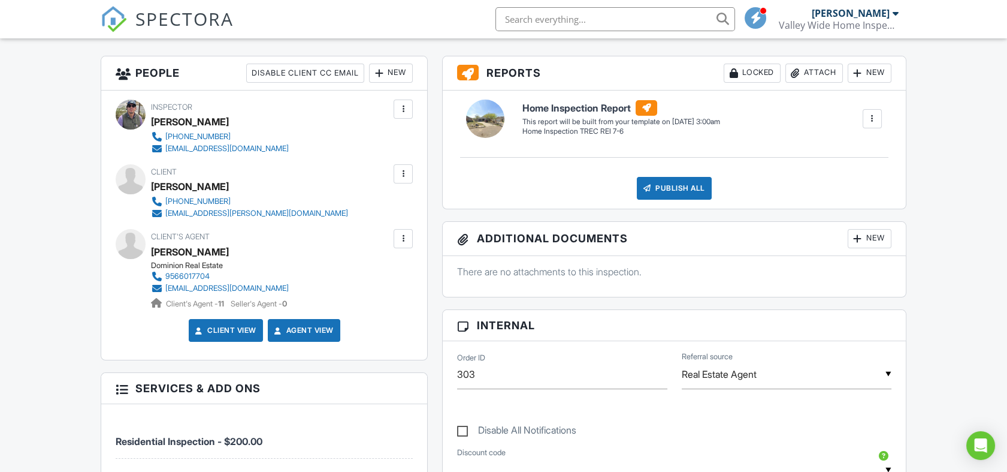
click at [869, 125] on div at bounding box center [872, 118] width 19 height 19
click at [866, 149] on div "Build Now" at bounding box center [848, 152] width 58 height 14
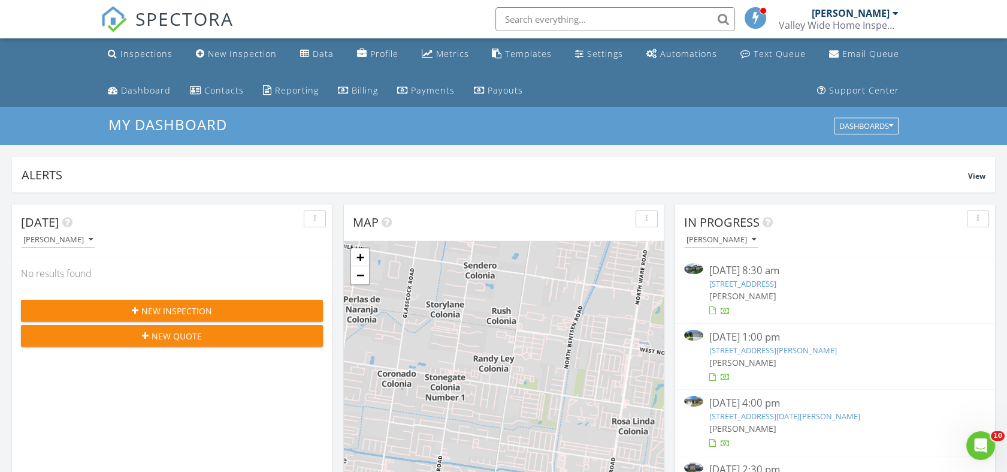
click at [197, 303] on button "New Inspection" at bounding box center [172, 311] width 302 height 22
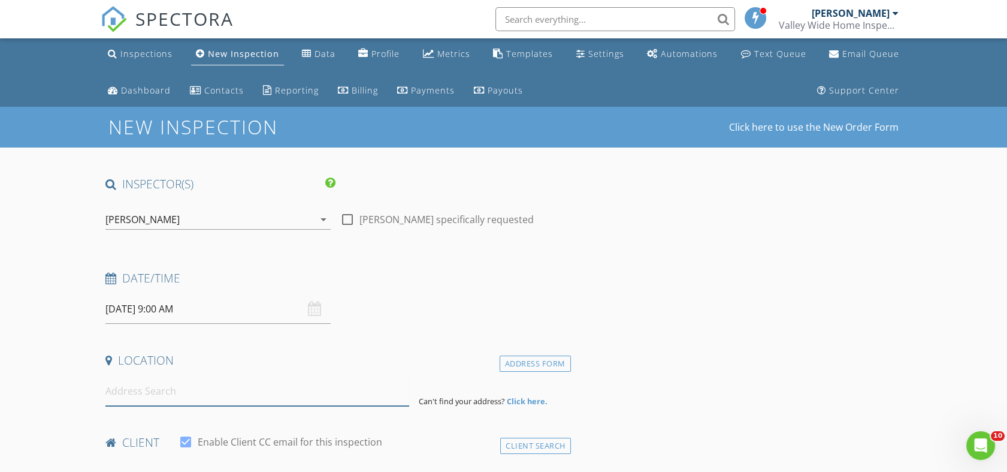
click at [138, 399] on input at bounding box center [257, 390] width 304 height 29
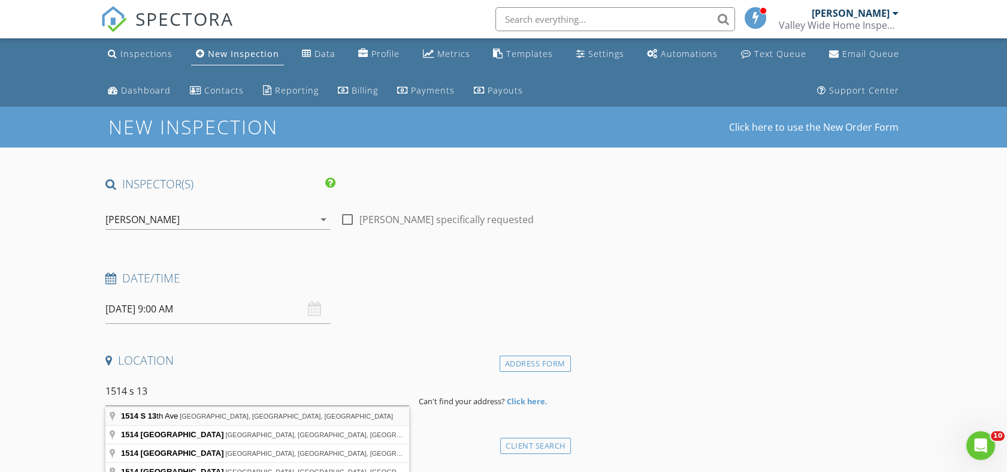
type input "[STREET_ADDRESS]"
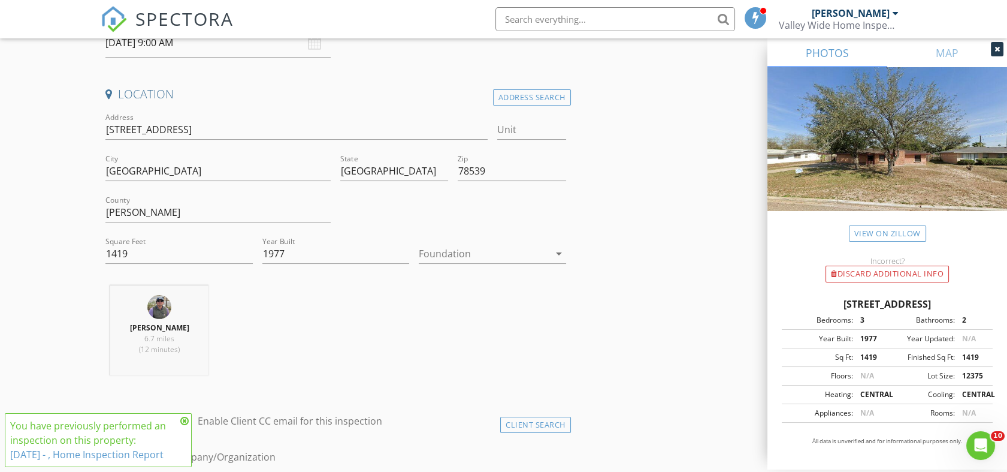
scroll to position [333, 0]
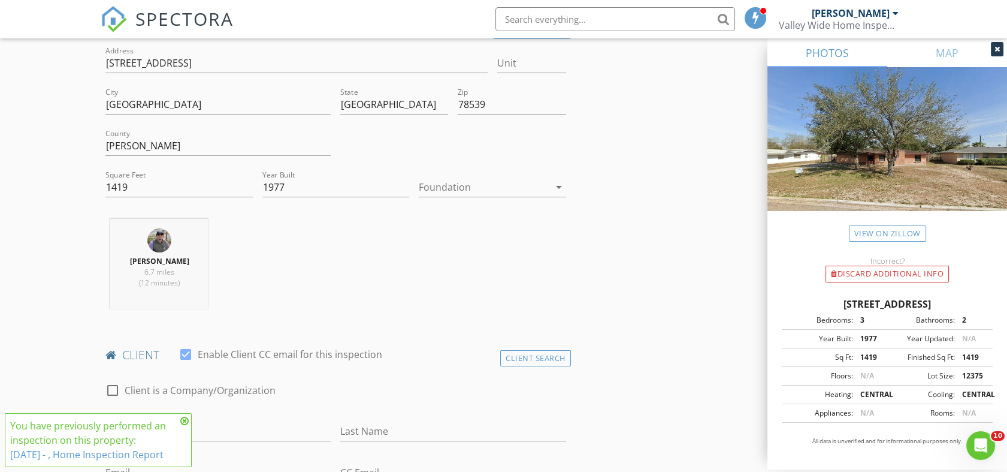
click at [80, 448] on link "8/29/2025 - , Home Inspection Report" at bounding box center [86, 454] width 153 height 13
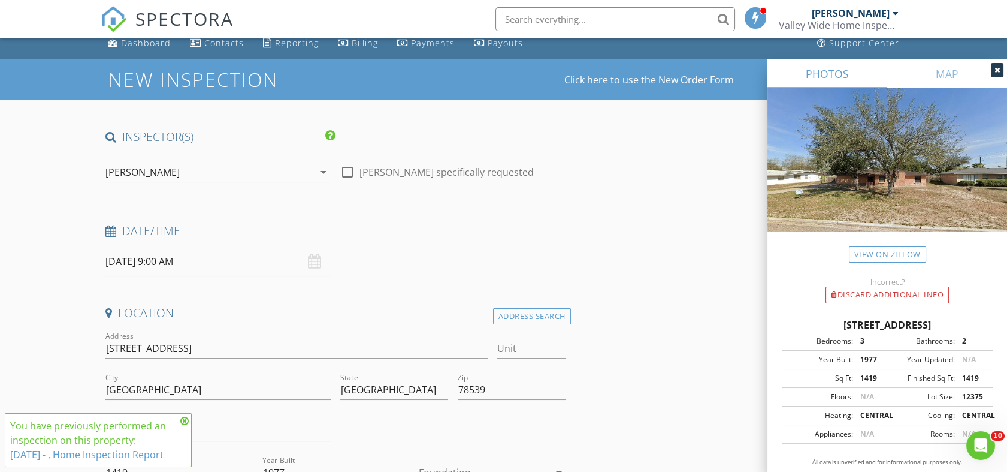
scroll to position [0, 0]
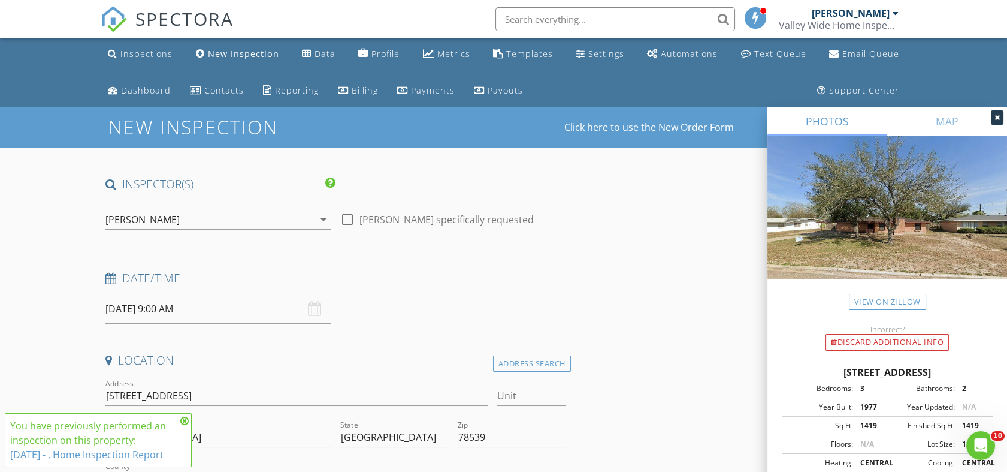
click at [192, 6] on span "SPECTORA" at bounding box center [184, 18] width 98 height 25
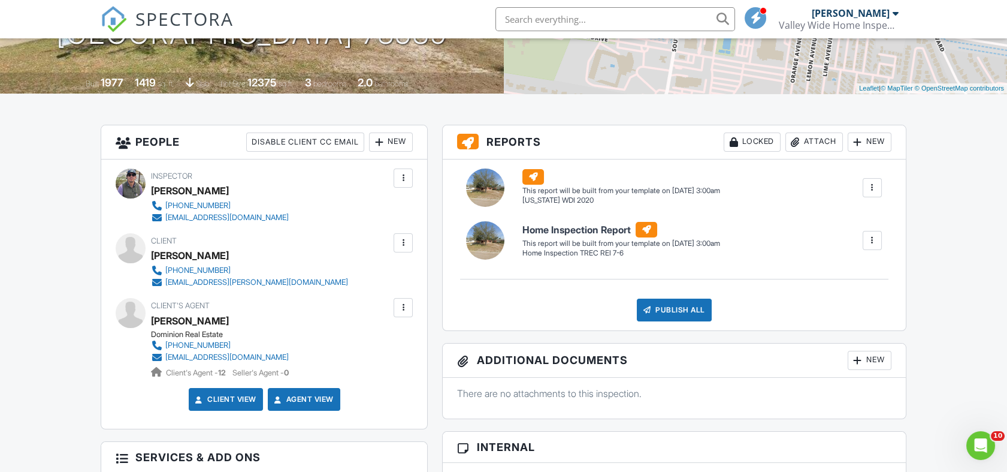
scroll to position [266, 0]
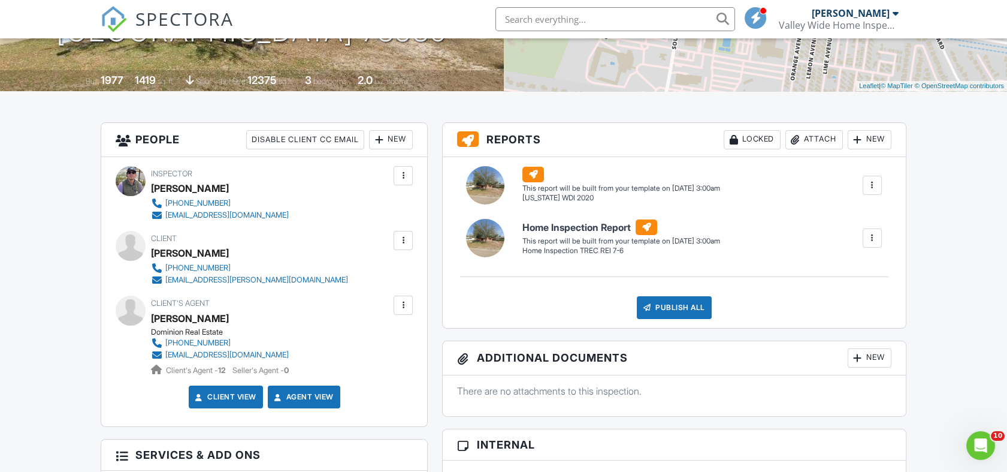
click at [872, 183] on div at bounding box center [872, 185] width 12 height 12
click at [845, 220] on div "Build Now" at bounding box center [848, 219] width 58 height 14
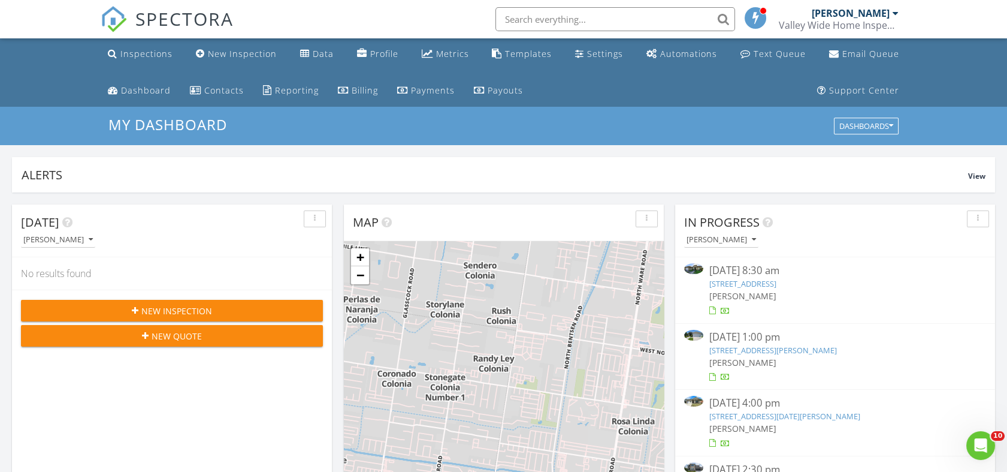
click at [189, 14] on span "SPECTORA" at bounding box center [184, 18] width 98 height 25
click at [163, 59] on div "Inspections" at bounding box center [146, 53] width 52 height 11
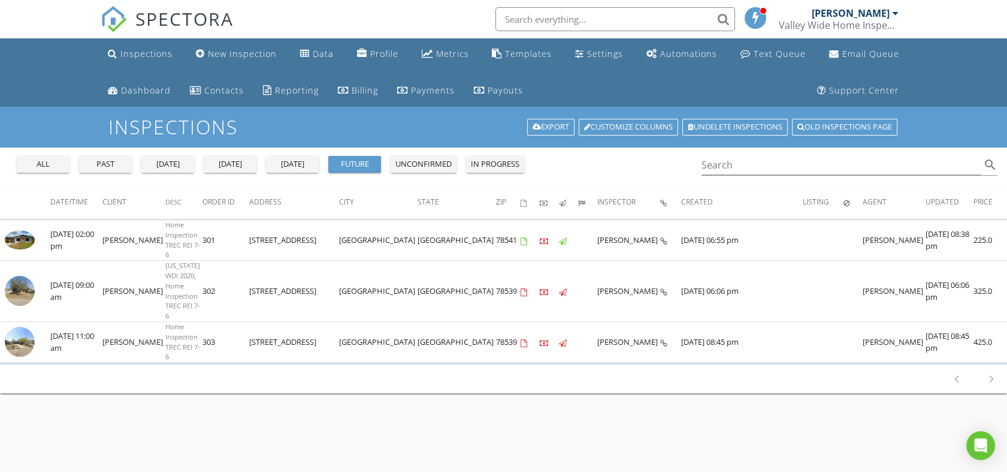
click at [614, 32] on li at bounding box center [612, 19] width 256 height 38
click at [598, 22] on input "text" at bounding box center [616, 19] width 240 height 24
type input "g"
type input "huisache"
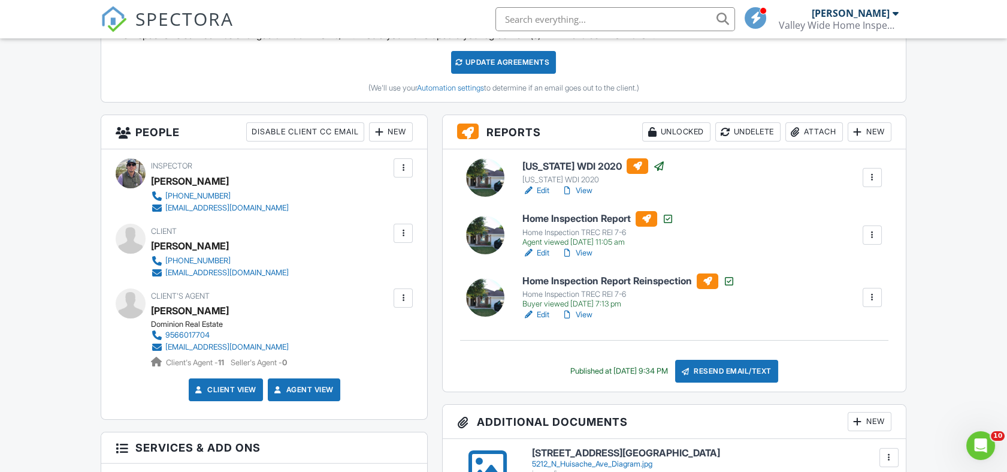
click at [877, 297] on div at bounding box center [872, 297] width 12 height 12
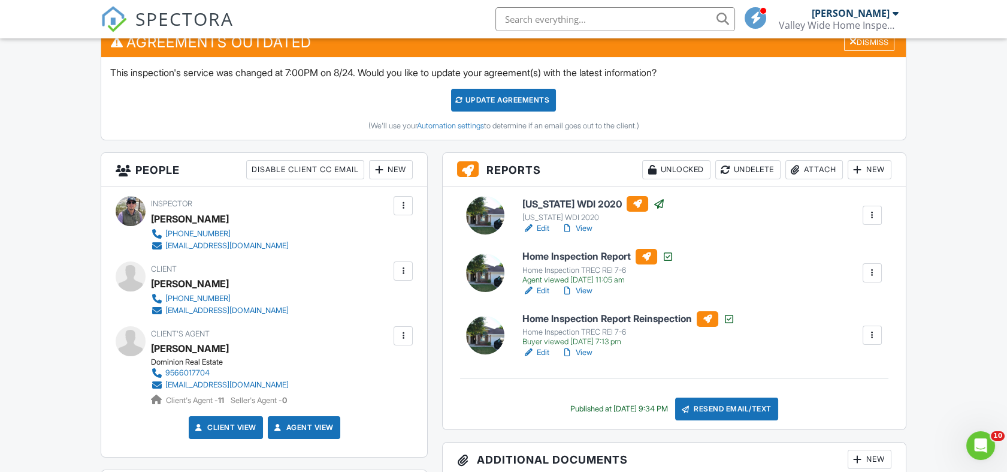
scroll to position [333, 0]
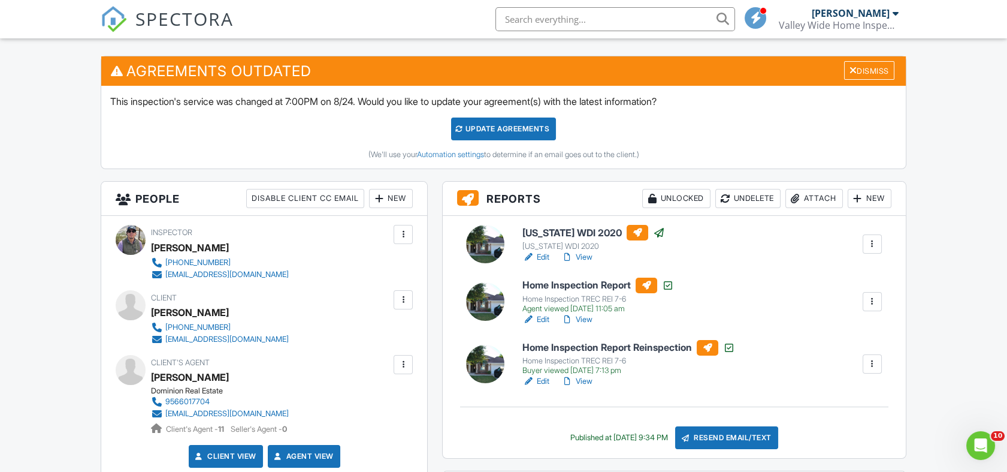
click at [871, 200] on div "New" at bounding box center [870, 198] width 44 height 19
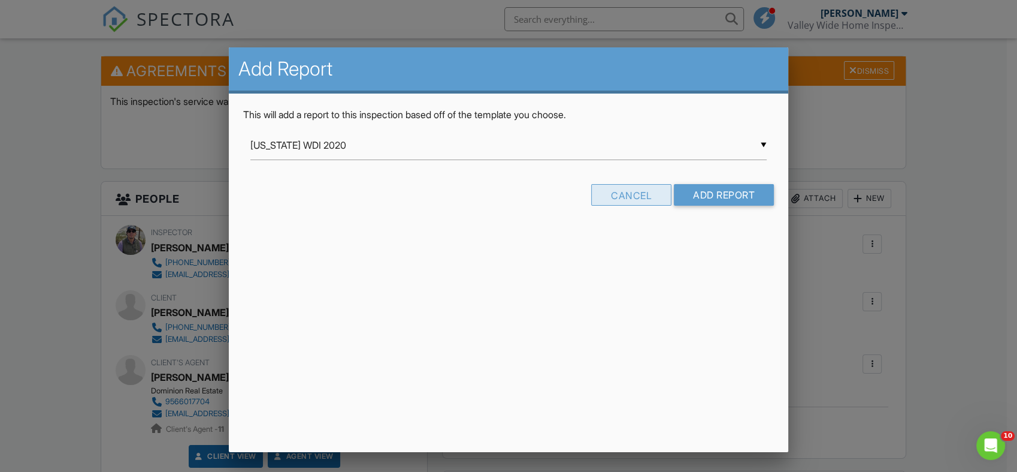
click at [640, 192] on div "Cancel" at bounding box center [631, 195] width 80 height 22
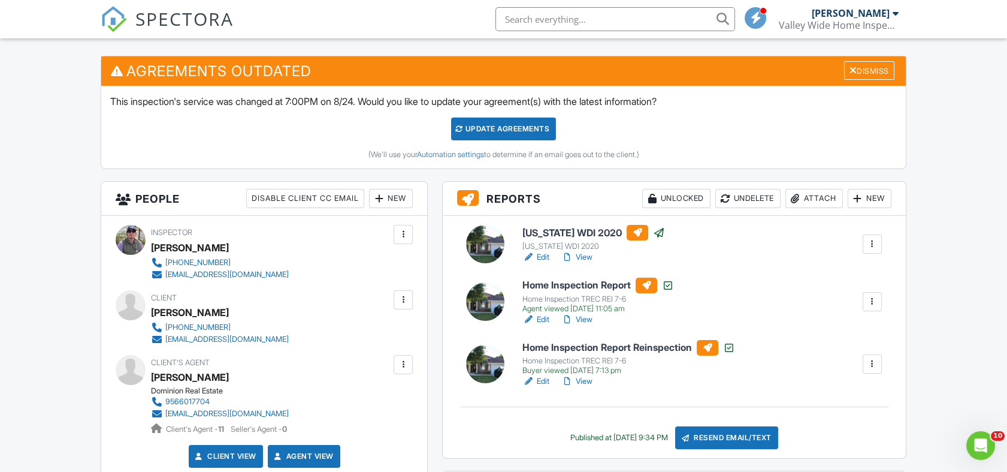
click at [872, 360] on div at bounding box center [872, 364] width 12 height 12
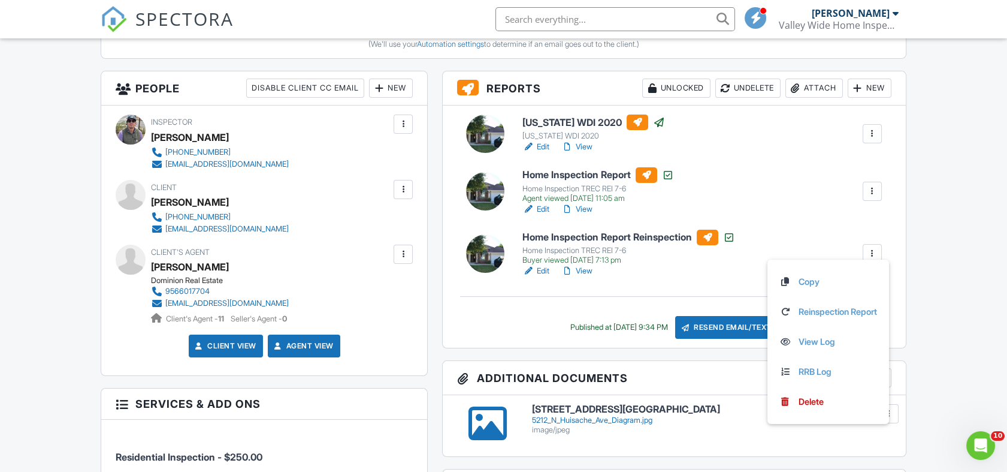
scroll to position [466, 0]
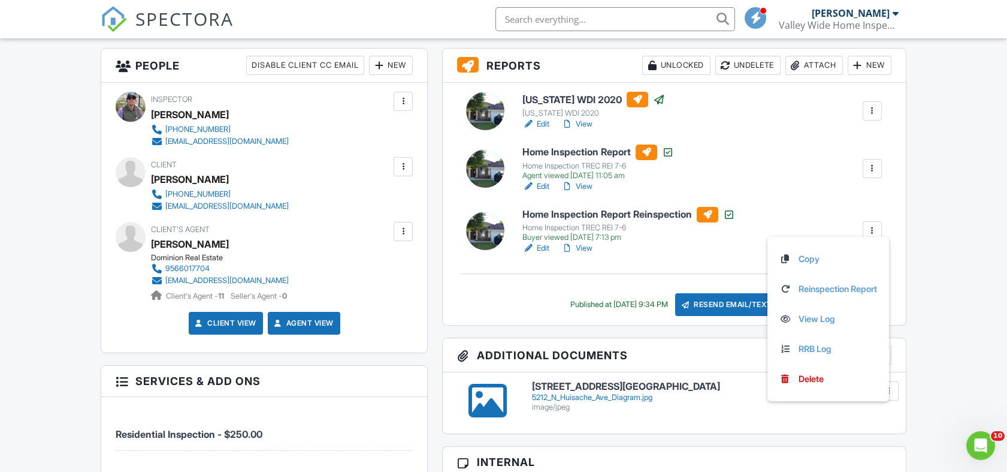
click at [656, 253] on div "Texas WDI 2020 Texas WDI 2020 Edit View Copy Reinspection Report View Log RRB L…" at bounding box center [674, 204] width 463 height 242
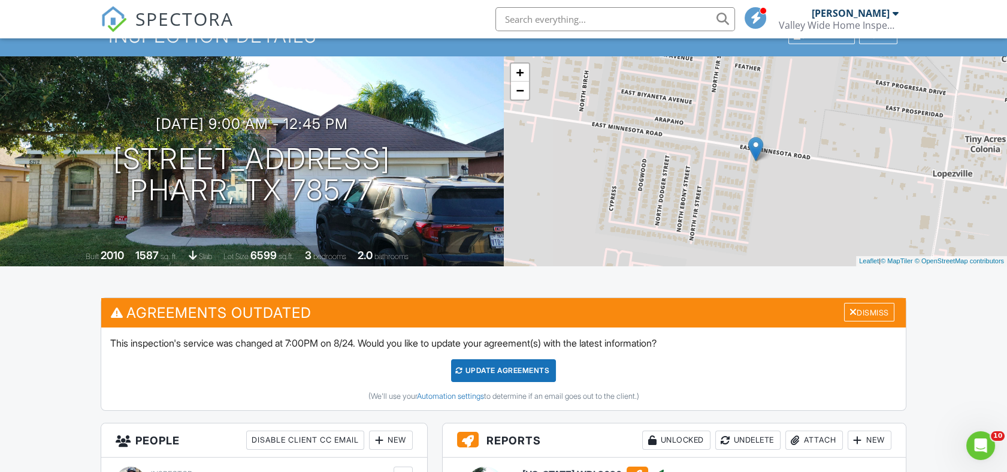
scroll to position [0, 0]
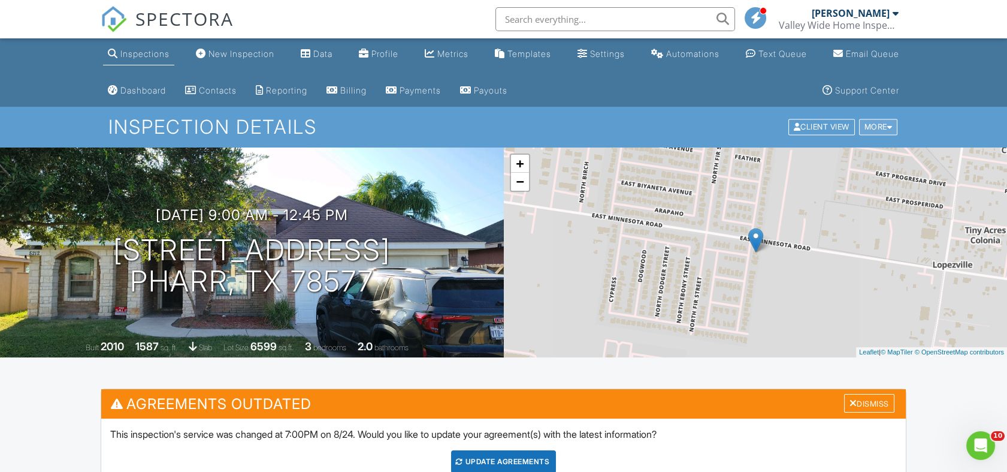
click at [878, 130] on div "More" at bounding box center [878, 127] width 39 height 16
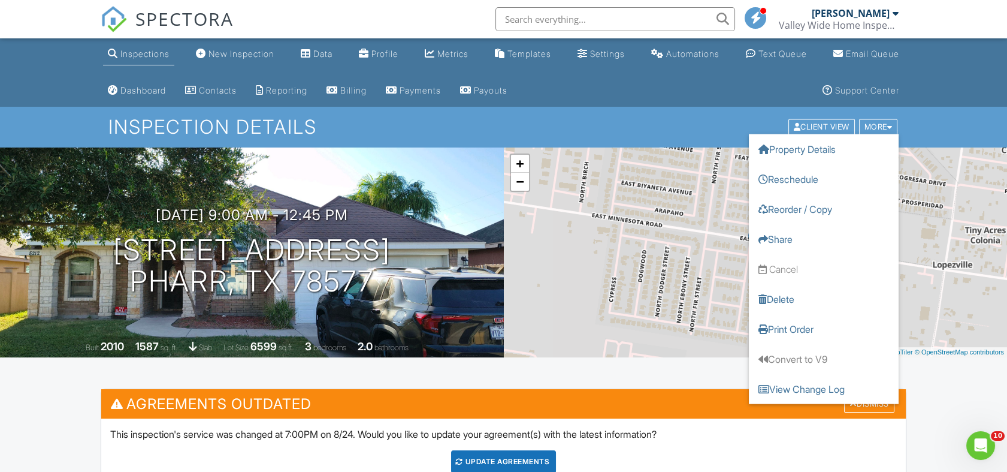
click at [933, 86] on ul "Inspections New Inspection Data Profile Metrics Templates Settings Automations …" at bounding box center [503, 72] width 1007 height 68
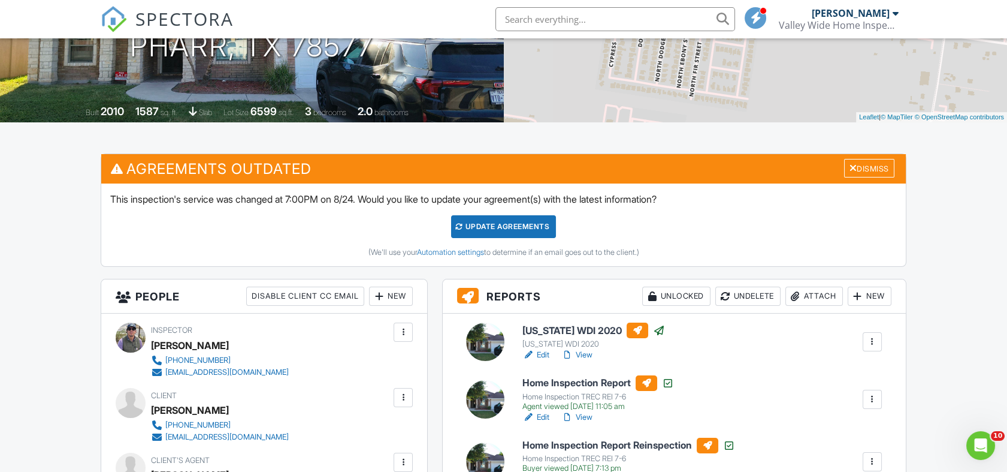
scroll to position [266, 0]
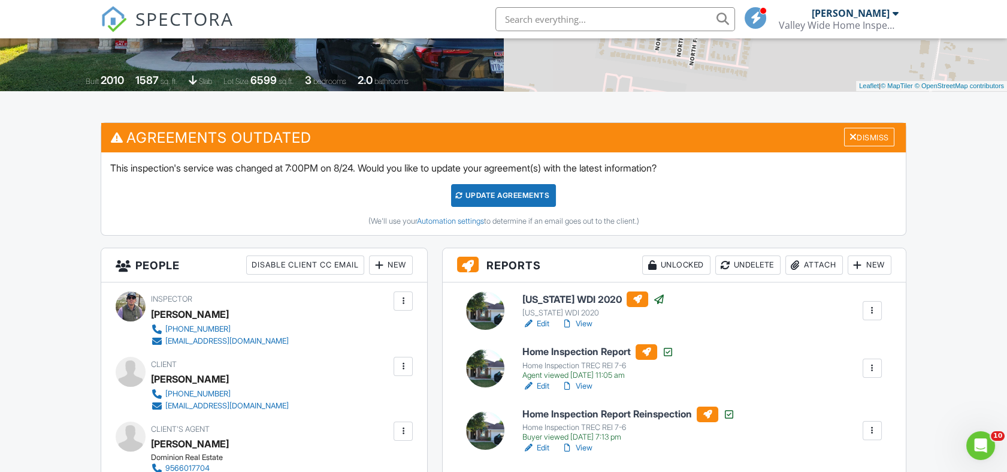
click at [858, 147] on h3 "Agreements Outdated Dismiss" at bounding box center [503, 137] width 805 height 29
click at [857, 138] on div "Dismiss" at bounding box center [869, 137] width 50 height 19
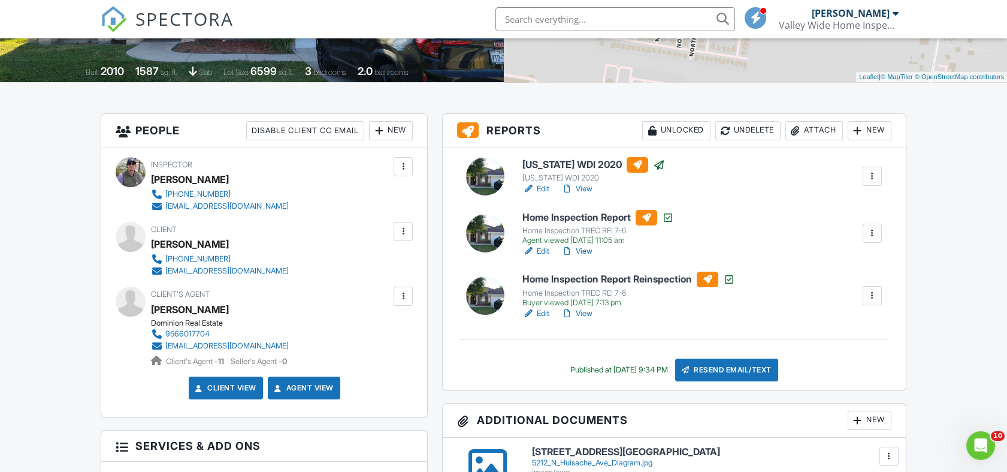
scroll to position [333, 0]
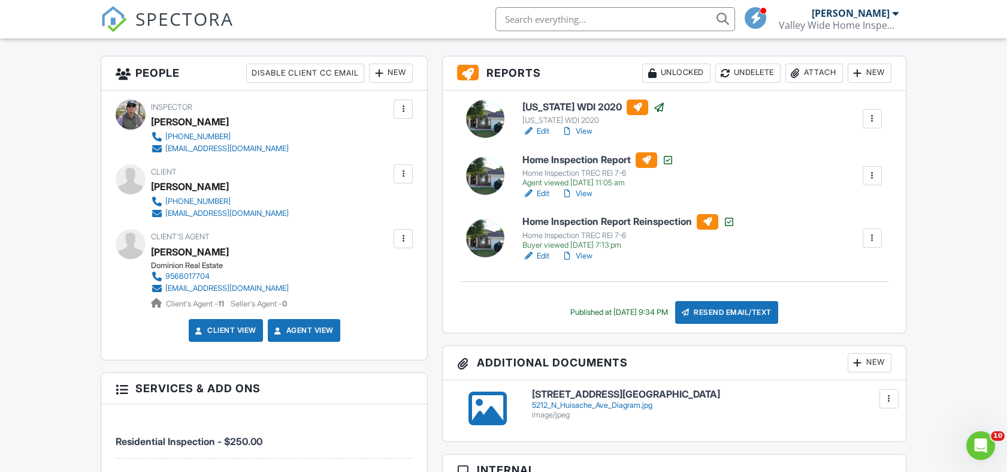
click at [588, 255] on link "View" at bounding box center [576, 256] width 31 height 12
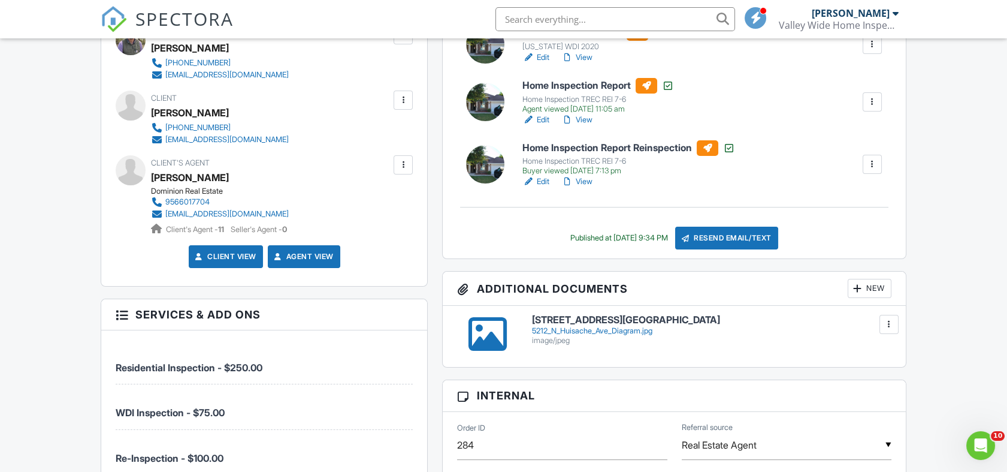
click at [866, 164] on div at bounding box center [872, 164] width 12 height 12
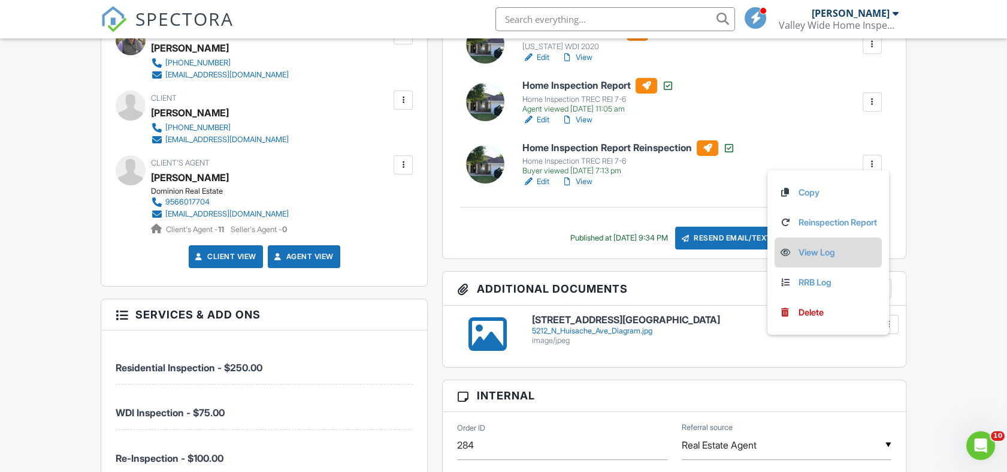
click at [810, 254] on link "View Log" at bounding box center [829, 252] width 98 height 13
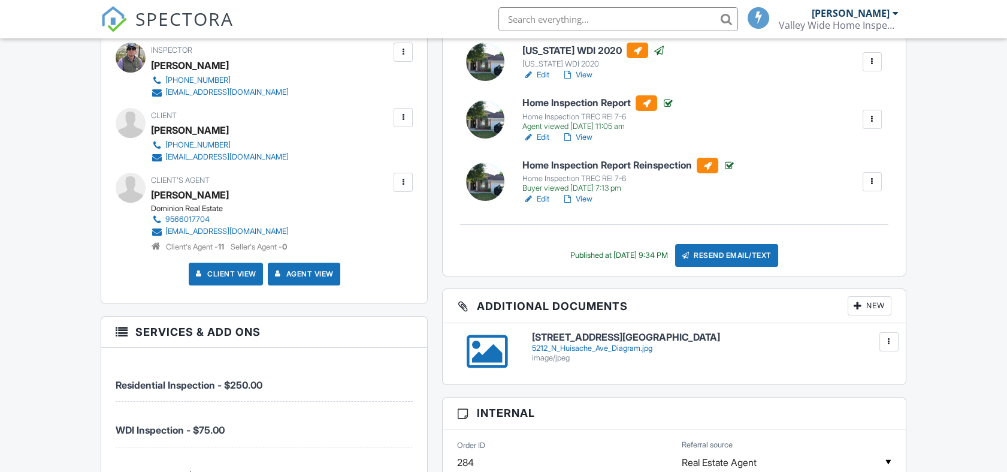
click at [873, 125] on div at bounding box center [872, 119] width 12 height 12
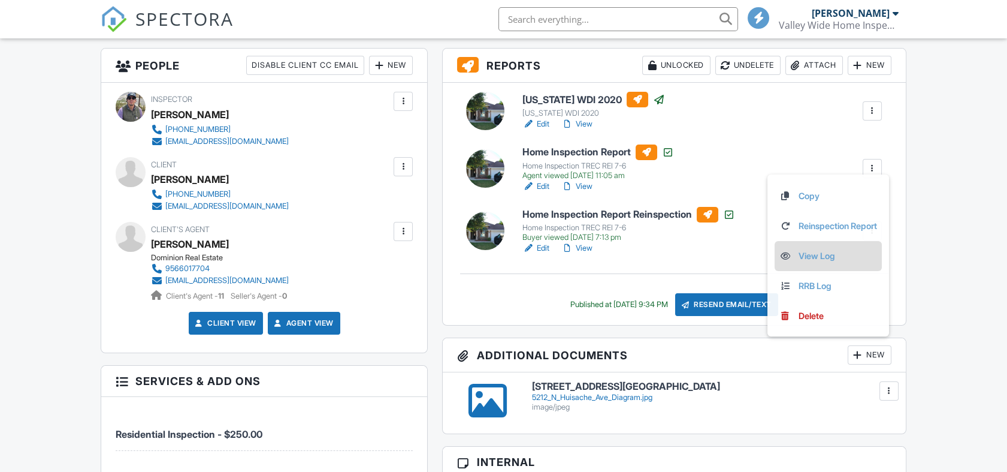
click at [841, 252] on link "View Log" at bounding box center [829, 255] width 98 height 13
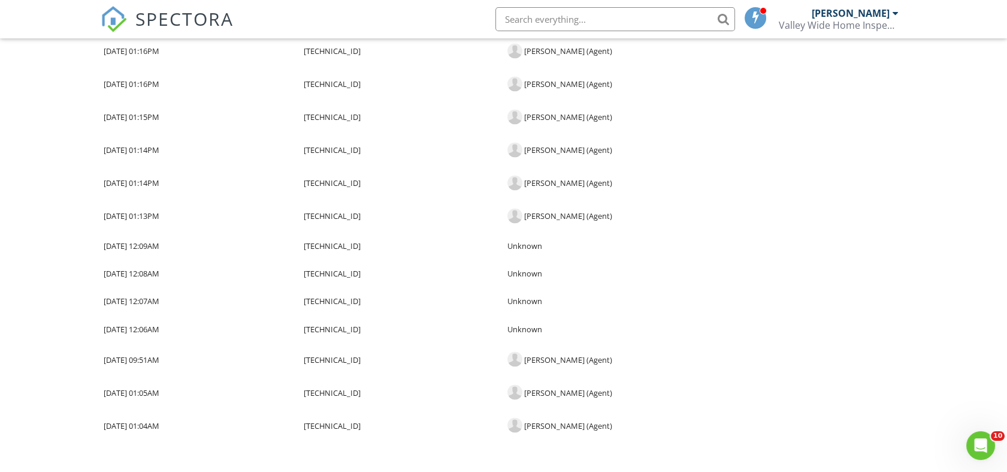
scroll to position [4230, 0]
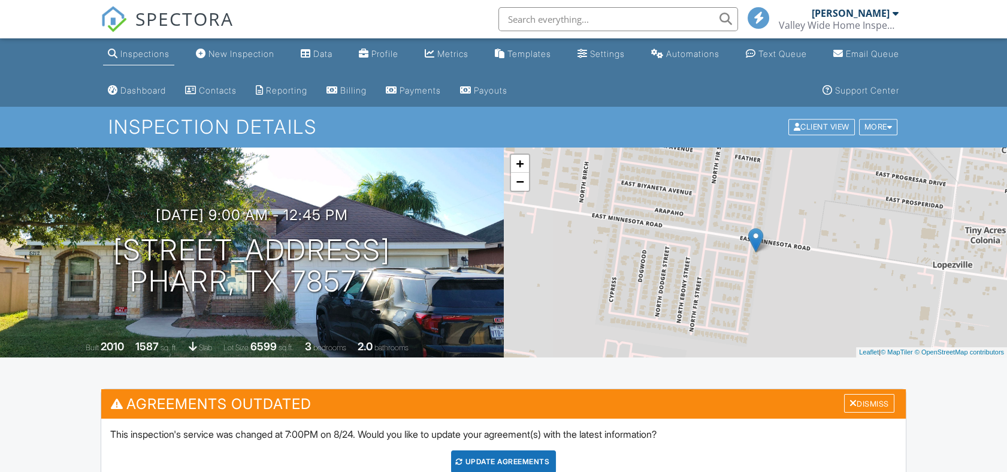
click at [867, 392] on h3 "Agreements Outdated Dismiss" at bounding box center [503, 403] width 805 height 29
click at [869, 403] on div "Dismiss" at bounding box center [869, 403] width 50 height 19
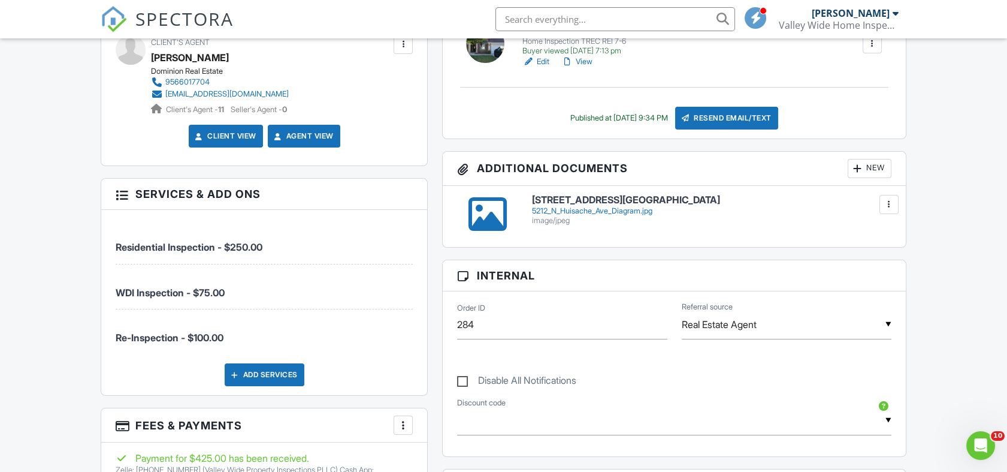
scroll to position [532, 0]
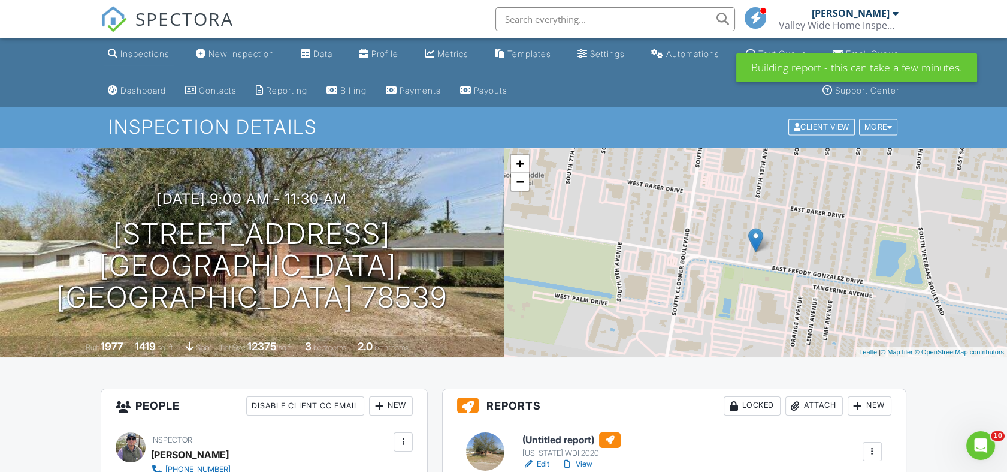
click at [165, 14] on span "SPECTORA" at bounding box center [184, 18] width 98 height 25
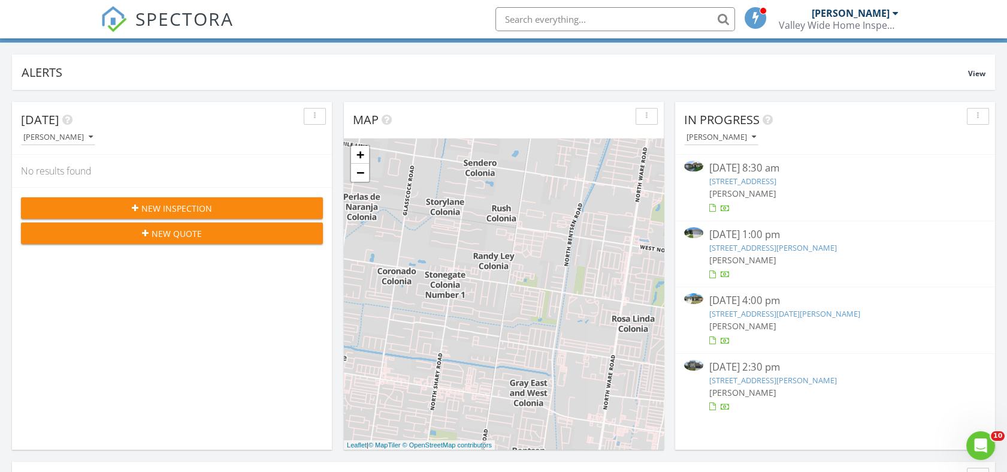
scroll to position [133, 0]
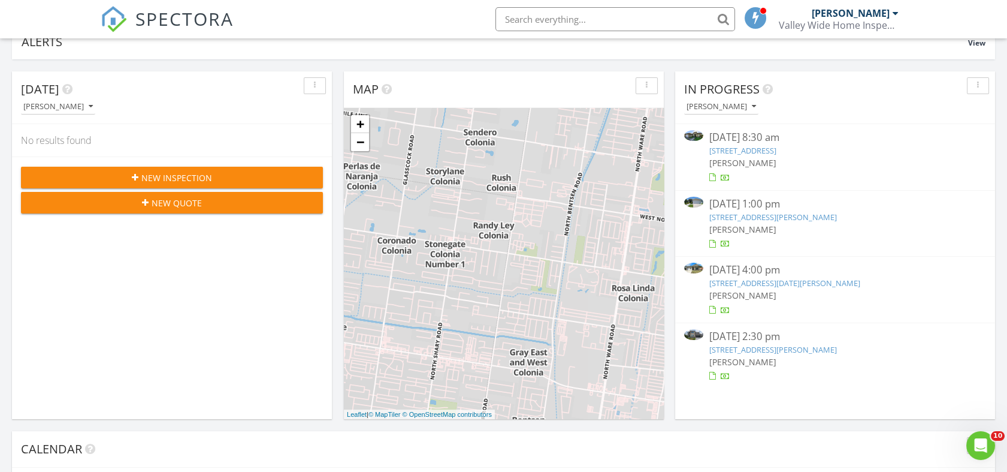
click at [979, 339] on div "08/24/25 2:30 pm 4613 Choke Canyon Dr, McAllen, TX 78504 Jorge Torres" at bounding box center [835, 355] width 302 height 53
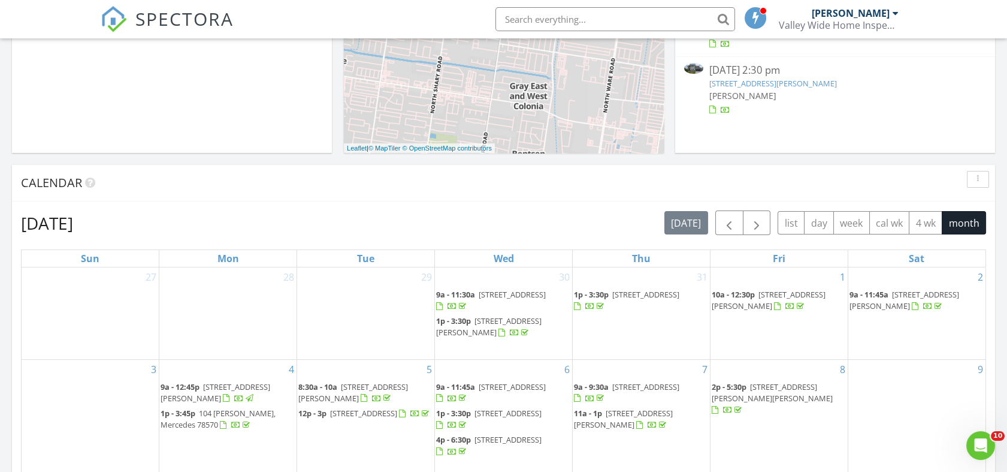
scroll to position [732, 0]
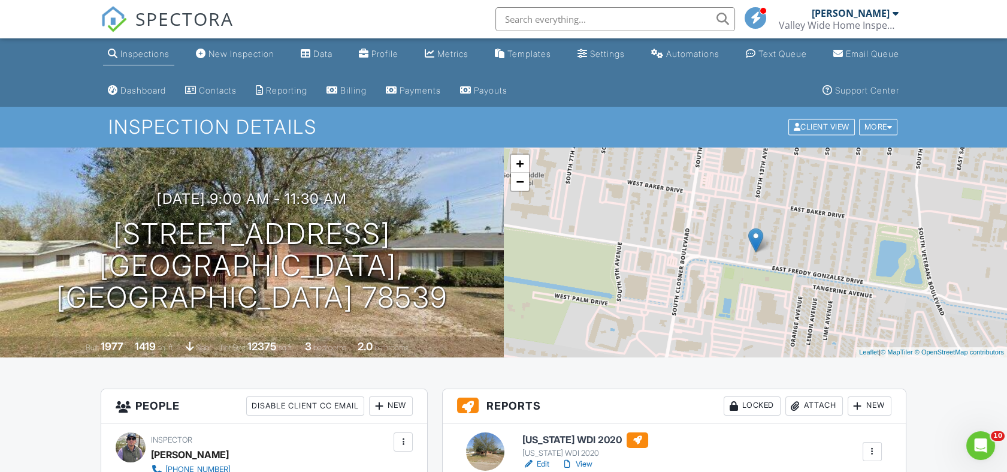
click at [571, 18] on input "text" at bounding box center [616, 19] width 240 height 24
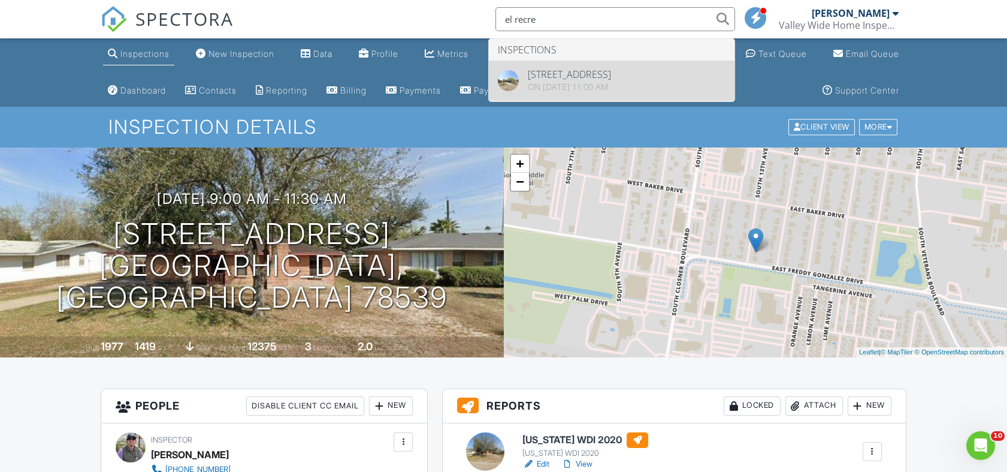
type input "el recre"
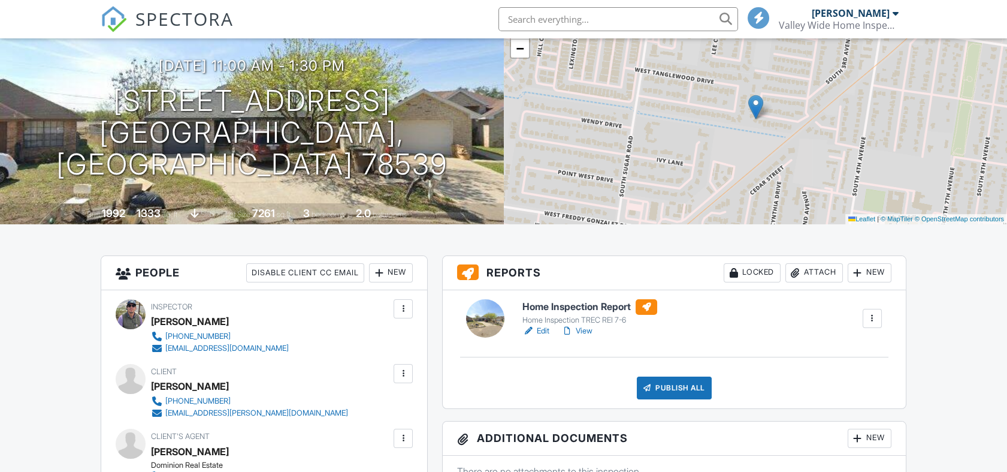
click at [543, 328] on link "Edit" at bounding box center [536, 331] width 27 height 12
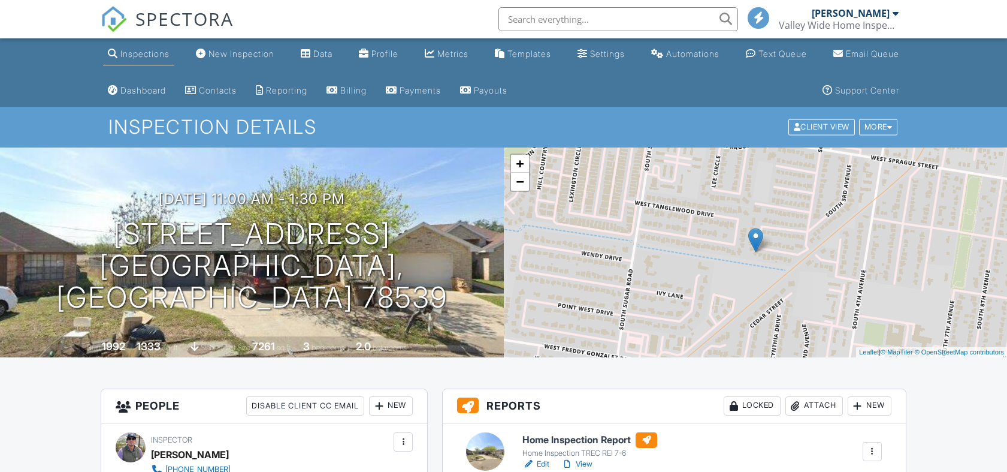
click at [161, 28] on span "SPECTORA" at bounding box center [184, 18] width 98 height 25
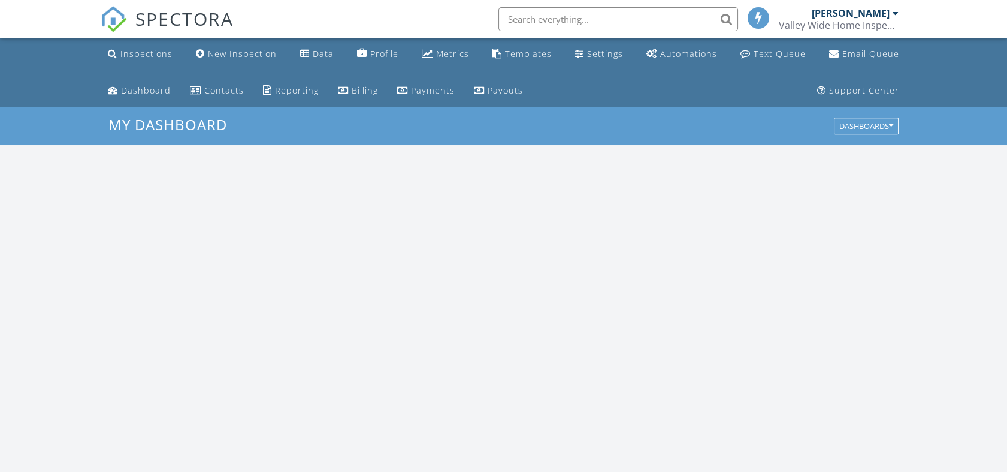
scroll to position [1112, 1028]
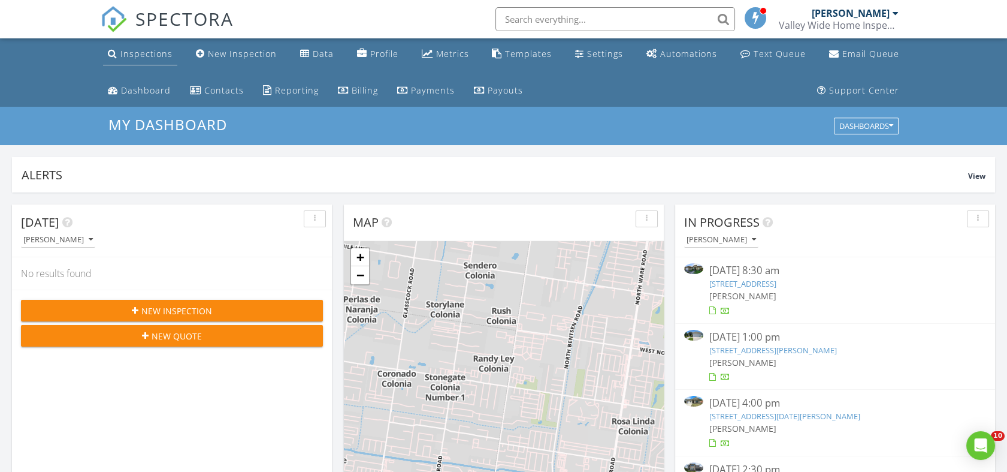
click at [116, 53] on div "Inspections" at bounding box center [113, 54] width 10 height 10
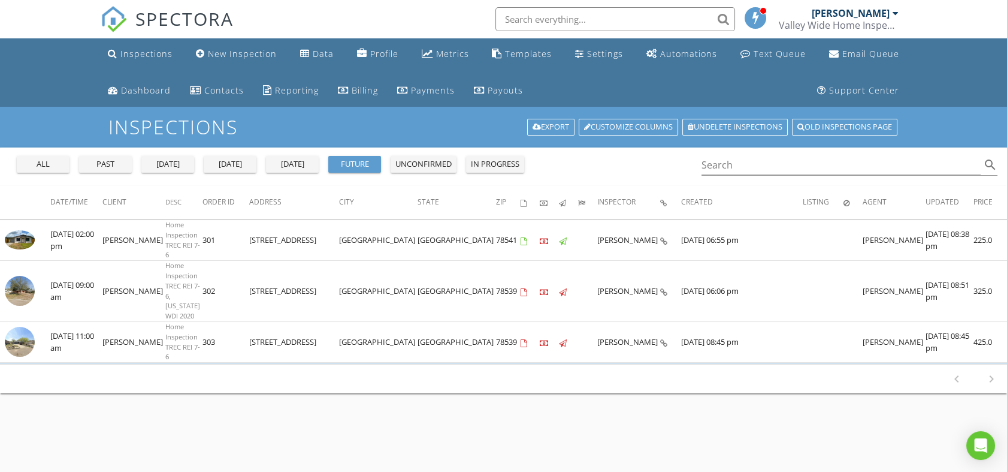
click at [425, 162] on div "unconfirmed" at bounding box center [423, 164] width 56 height 12
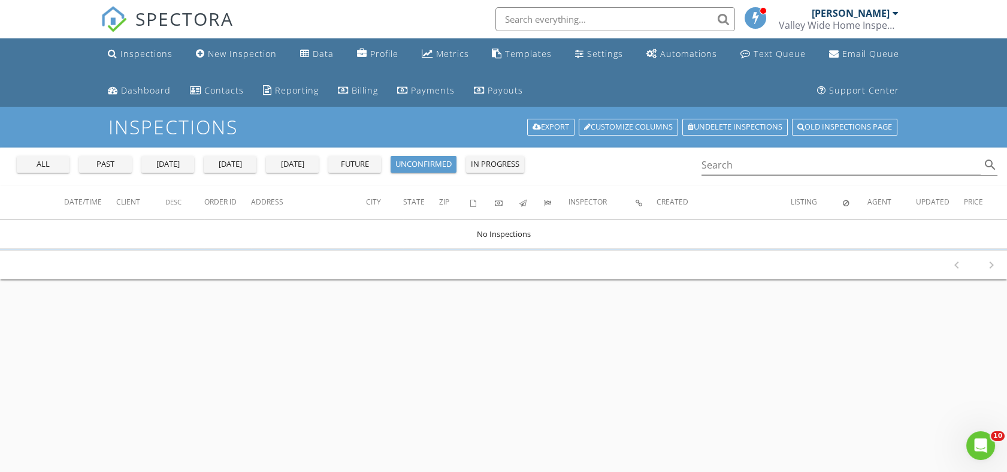
click at [384, 162] on div "all past yesterday today tomorrow future unconfirmed in progress" at bounding box center [270, 161] width 517 height 29
click at [369, 162] on div "future" at bounding box center [354, 164] width 43 height 12
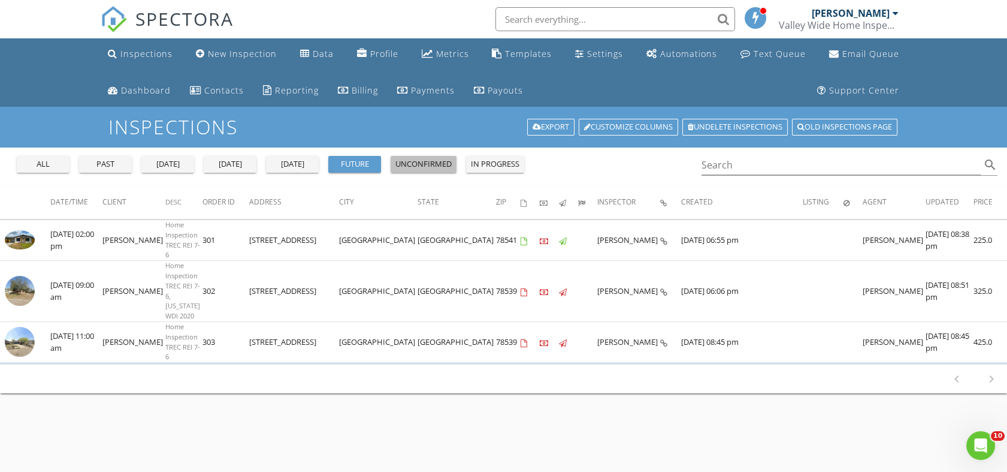
click at [431, 162] on div "unconfirmed" at bounding box center [423, 164] width 56 height 12
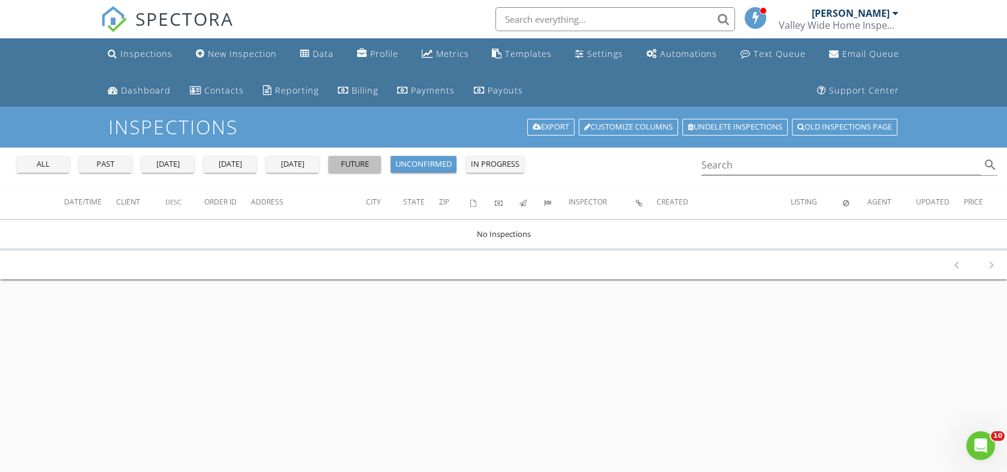
click at [381, 161] on button "future" at bounding box center [354, 164] width 53 height 17
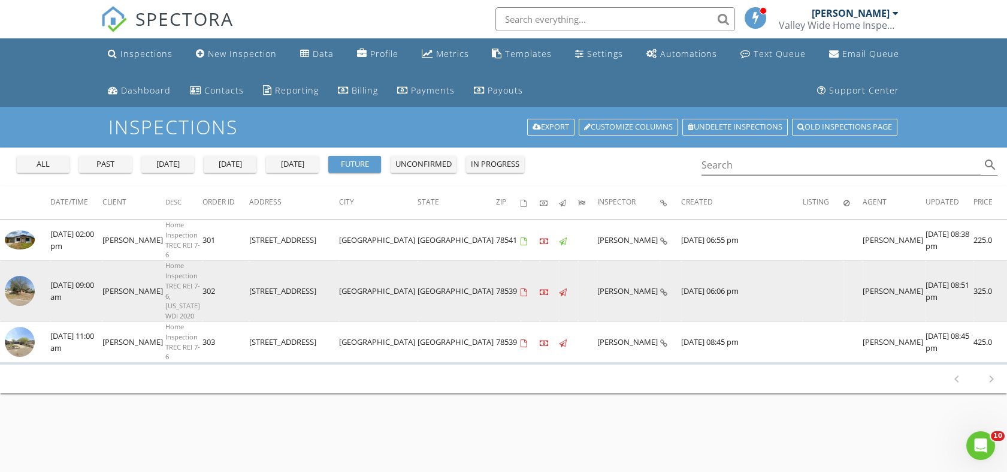
click at [29, 276] on img at bounding box center [20, 291] width 30 height 30
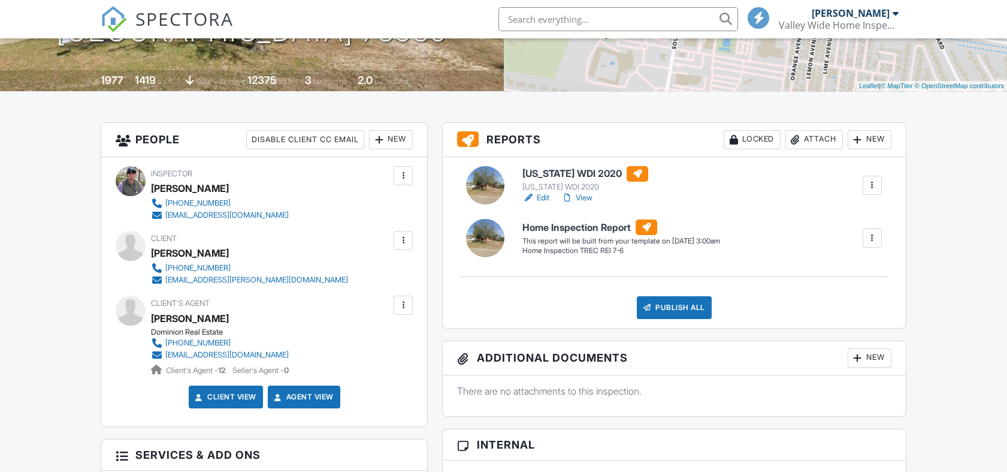
click at [869, 237] on div at bounding box center [872, 238] width 12 height 12
click at [843, 271] on div "Build Now" at bounding box center [848, 271] width 58 height 14
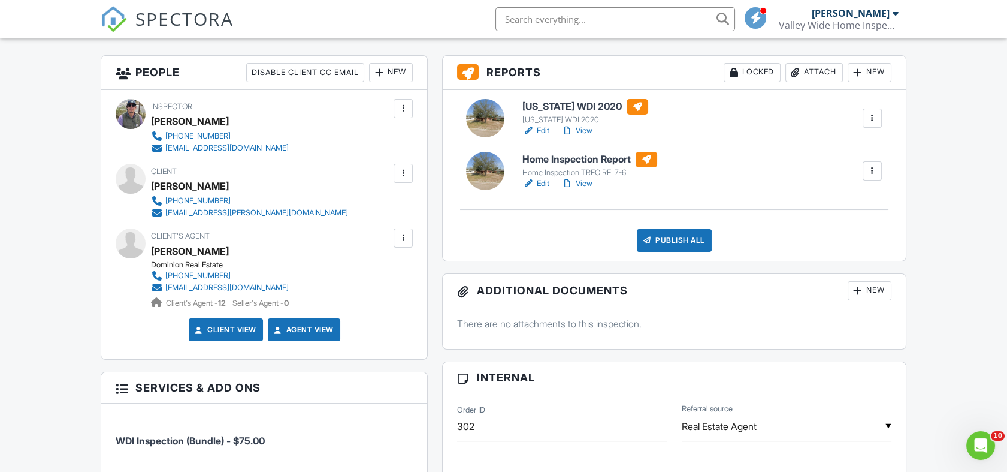
scroll to position [330, 0]
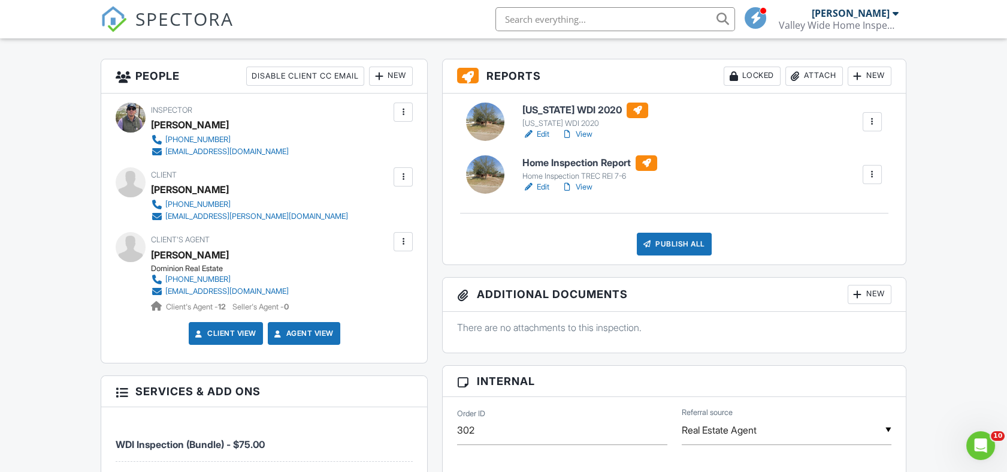
click at [545, 186] on link "Edit" at bounding box center [536, 187] width 27 height 12
